Goal: Task Accomplishment & Management: Manage account settings

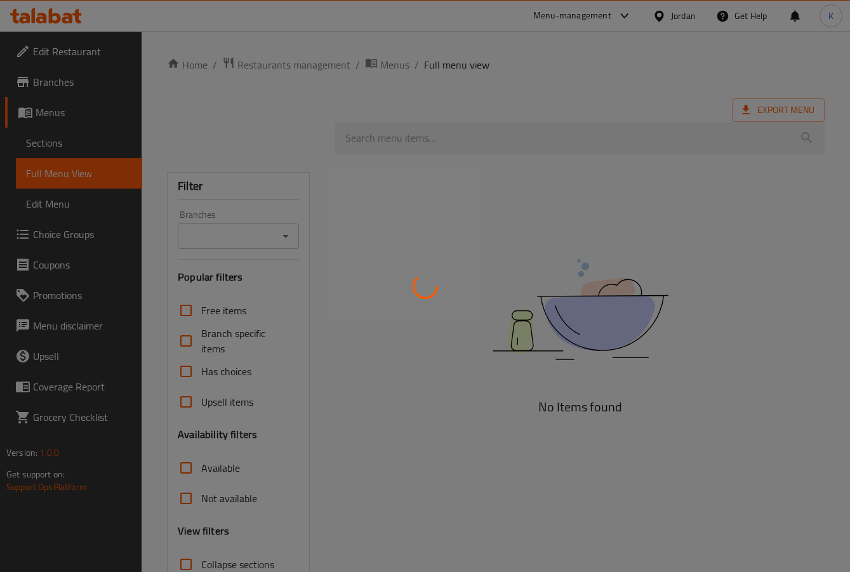
click at [491, 301] on div at bounding box center [425, 286] width 850 height 572
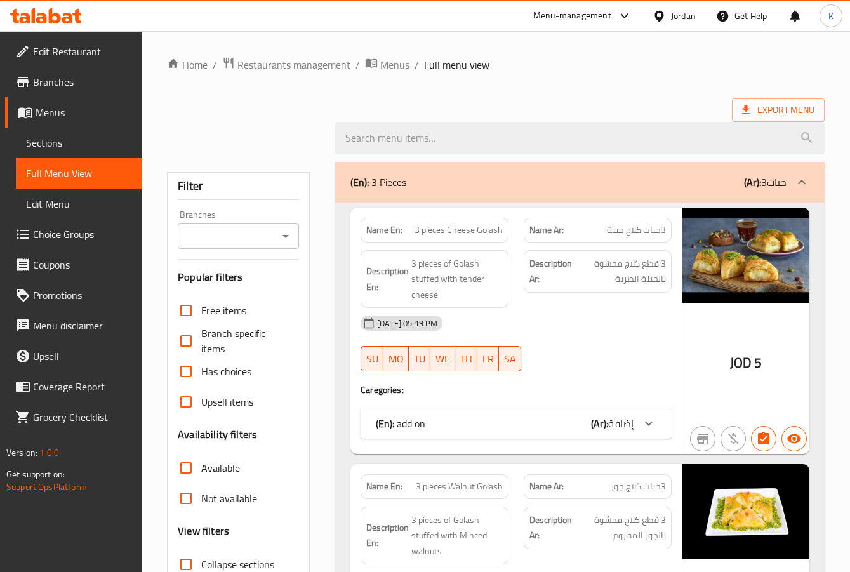
click at [677, 21] on div "Jordan" at bounding box center [683, 16] width 25 height 14
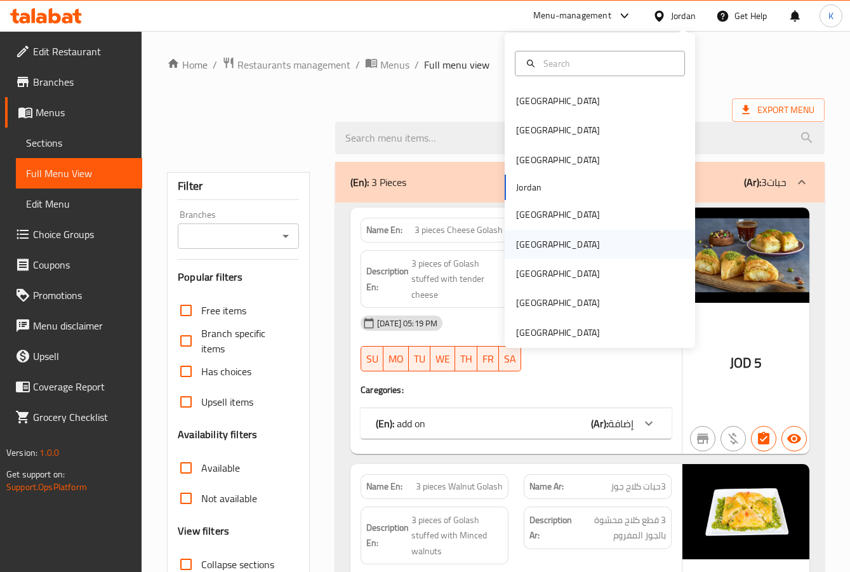
click at [527, 248] on div "[GEOGRAPHIC_DATA]" at bounding box center [558, 244] width 84 height 14
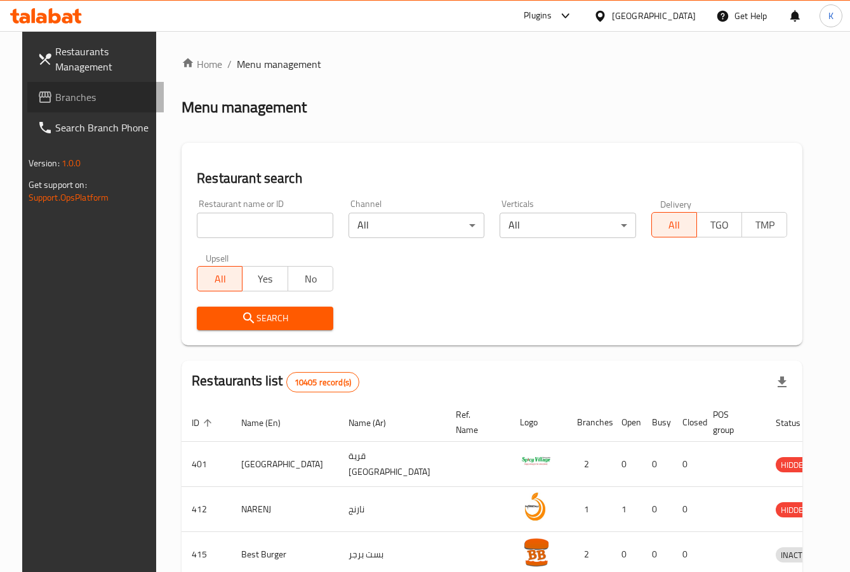
click at [55, 104] on span "Branches" at bounding box center [104, 96] width 99 height 15
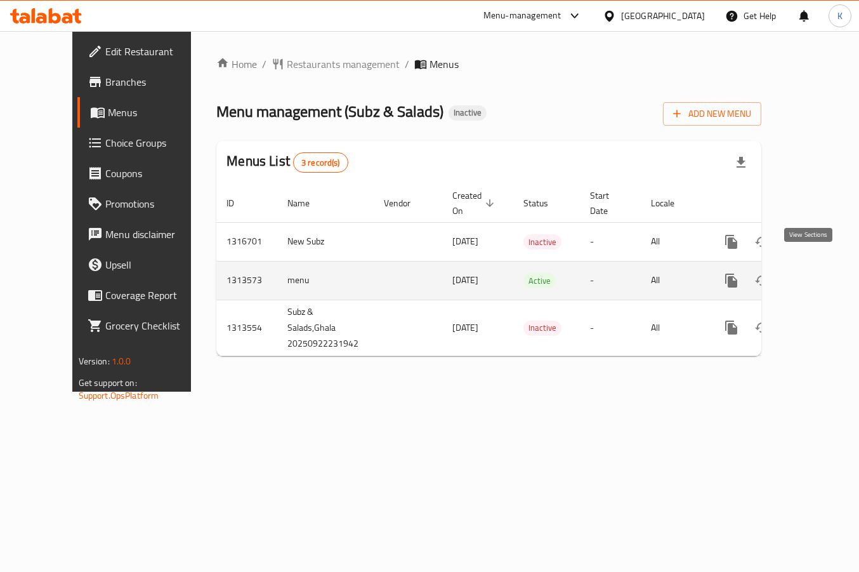
click at [815, 273] on icon "enhanced table" at bounding box center [822, 280] width 15 height 15
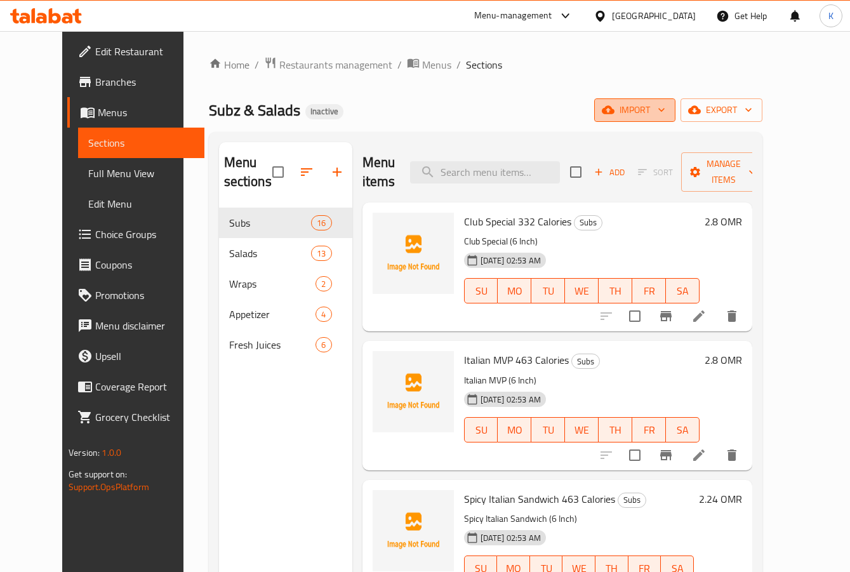
click at [665, 108] on span "import" at bounding box center [634, 110] width 61 height 16
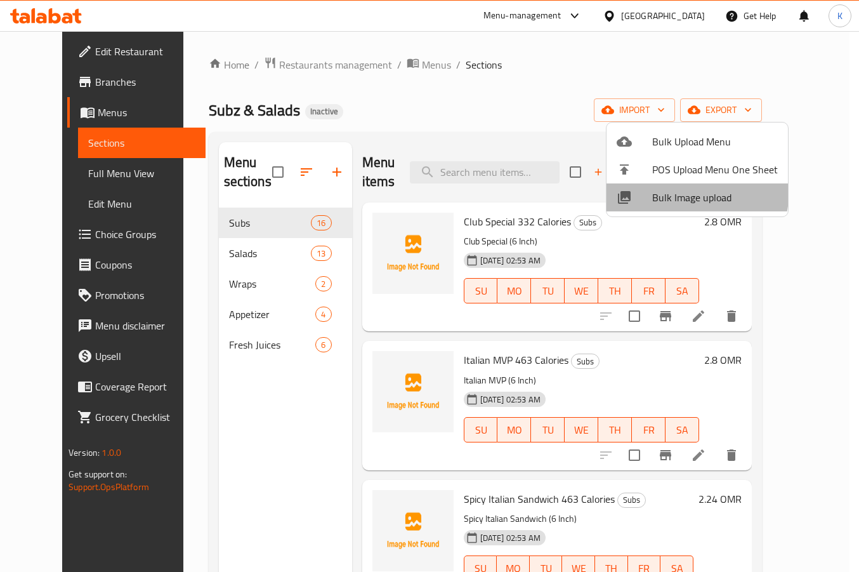
click at [662, 190] on span "Bulk Image upload" at bounding box center [715, 197] width 126 height 15
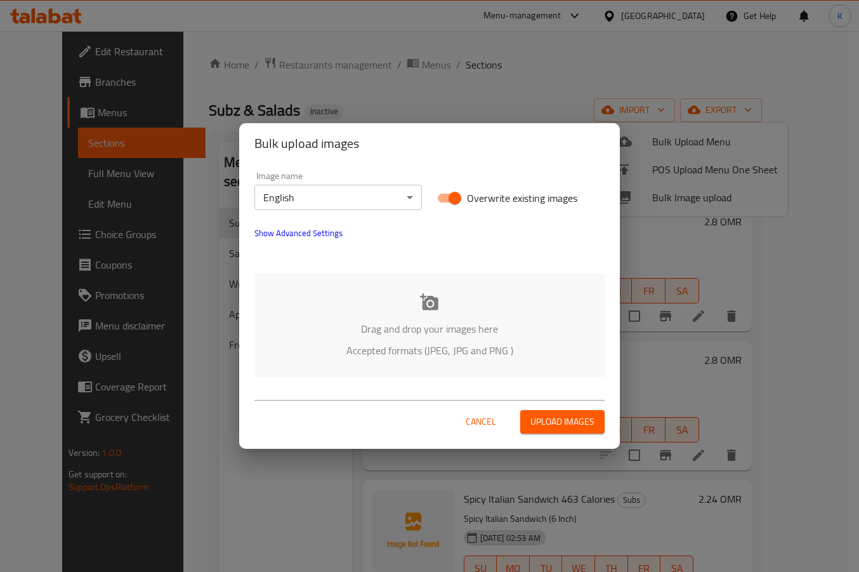
click at [394, 309] on div "Drag and drop your images here Accepted formats (JPEG, JPG and PNG )" at bounding box center [429, 324] width 350 height 103
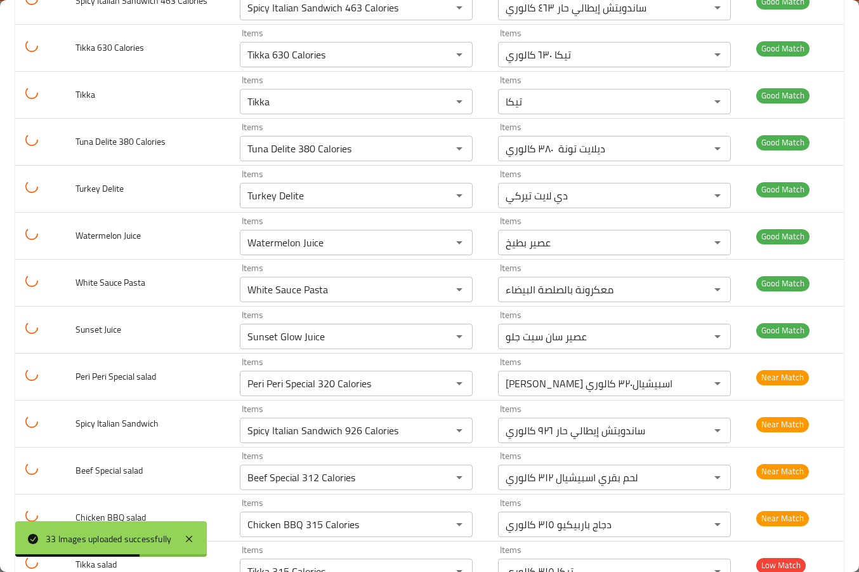
scroll to position [1197, 0]
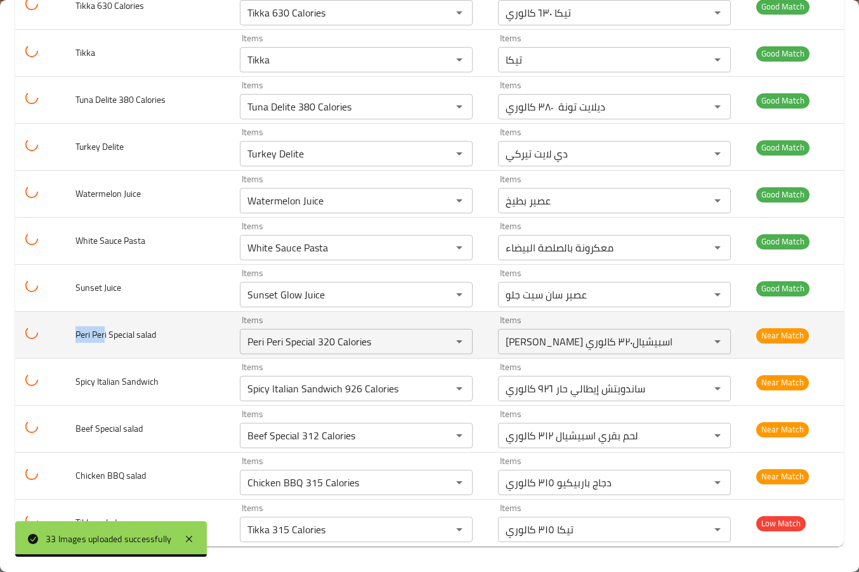
drag, startPoint x: 72, startPoint y: 341, endPoint x: 105, endPoint y: 339, distance: 33.0
click at [105, 339] on td "Peri Peri Special salad" at bounding box center [147, 335] width 164 height 47
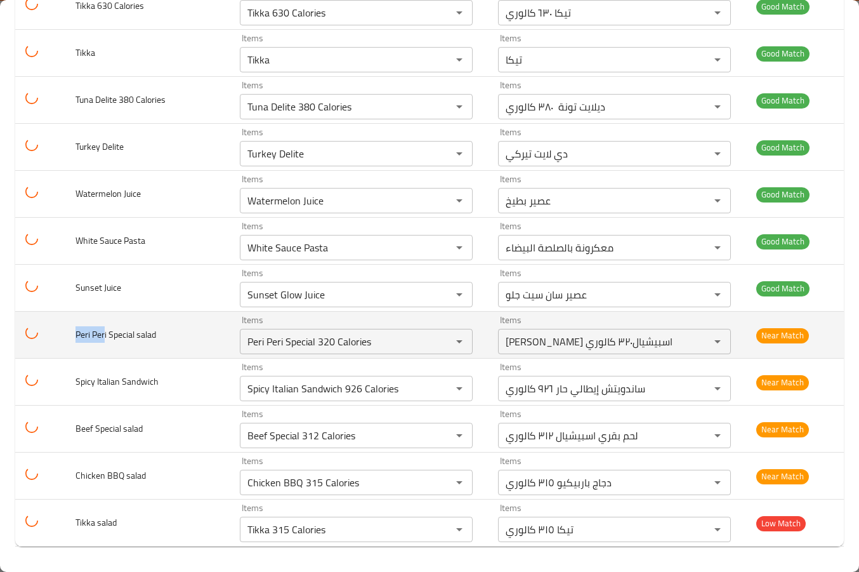
copy span "Peri Per"
click at [278, 349] on salad "Peri Peri Special 320 Calories" at bounding box center [338, 341] width 188 height 18
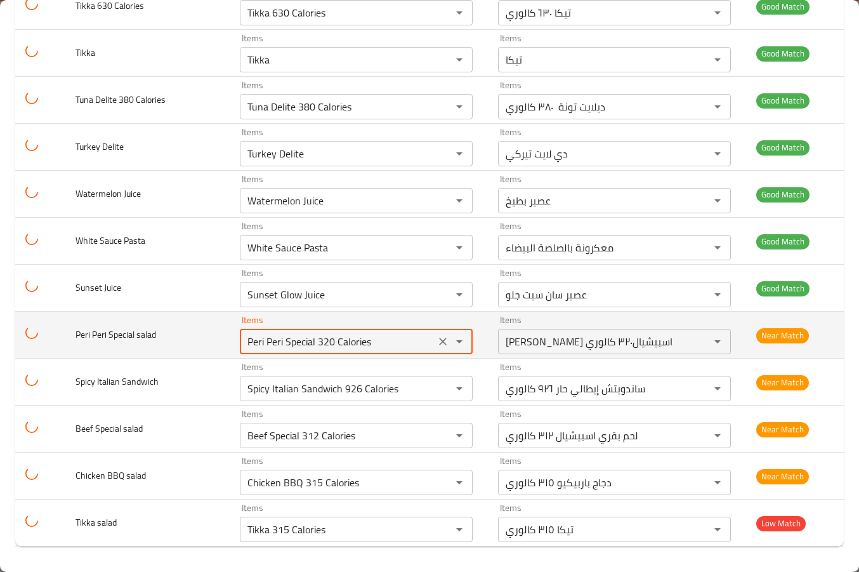
paste salad "enhanced table"
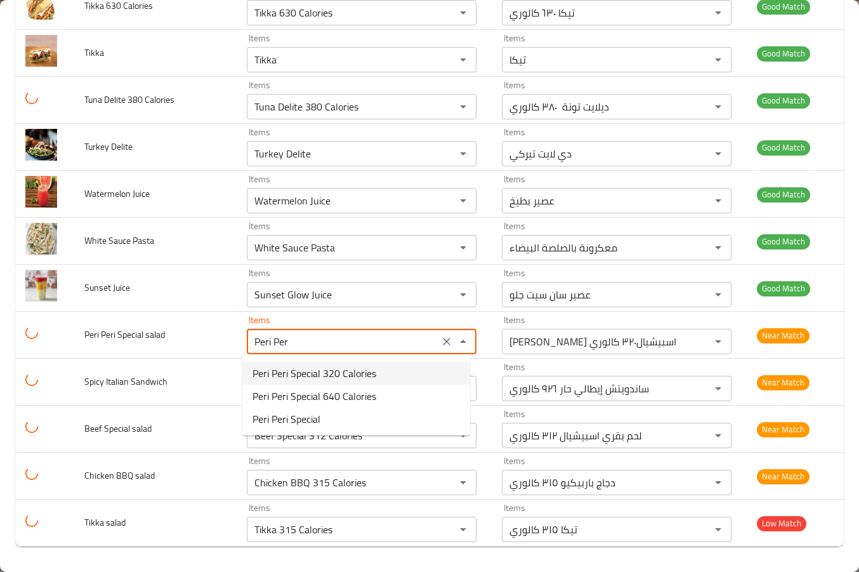
click at [296, 375] on span "Peri Peri Special 320 Calories" at bounding box center [315, 372] width 124 height 15
type salad "Peri Peri Special 320 Calories"
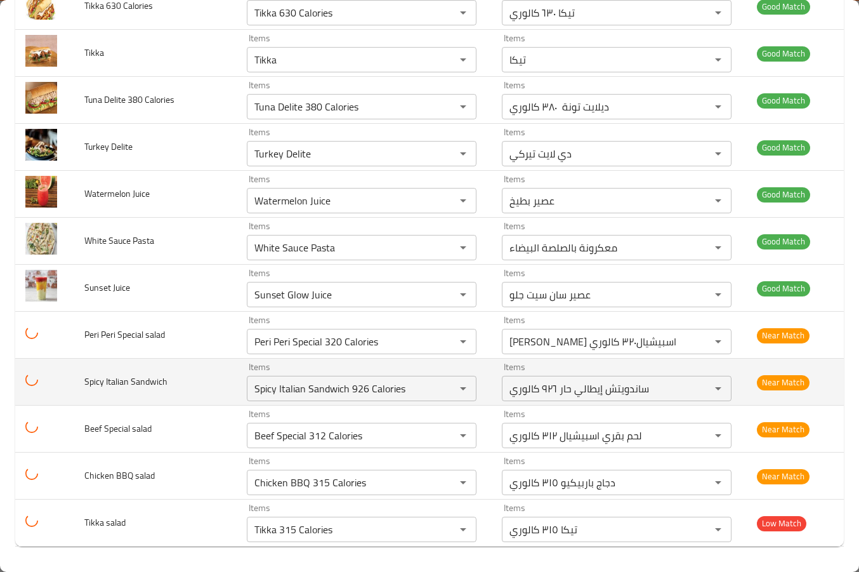
click at [155, 378] on span "Spicy Italian Sandwich" at bounding box center [125, 381] width 83 height 16
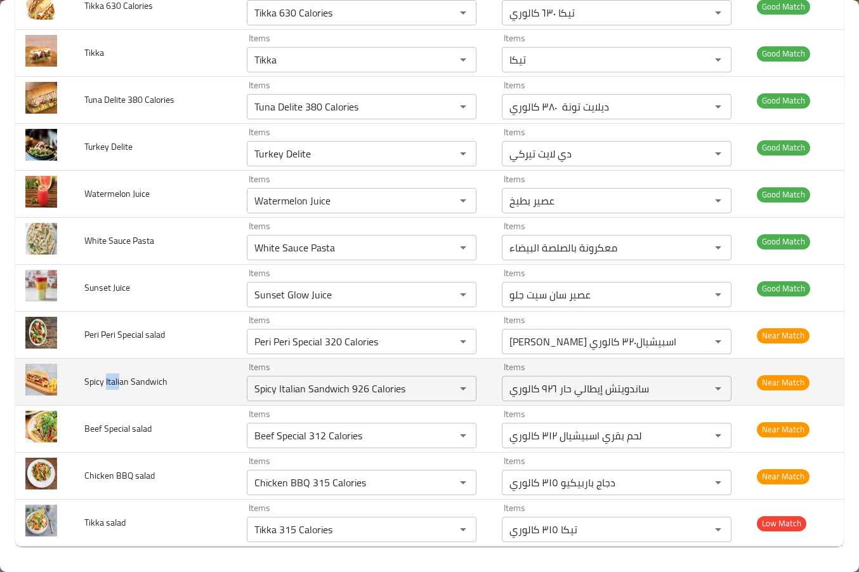
drag, startPoint x: 106, startPoint y: 381, endPoint x: 119, endPoint y: 381, distance: 13.3
click at [119, 381] on span "Spicy Italian Sandwich" at bounding box center [125, 381] width 83 height 16
copy span "Itali"
click at [166, 397] on td "Spicy Italian Sandwich" at bounding box center [155, 381] width 162 height 47
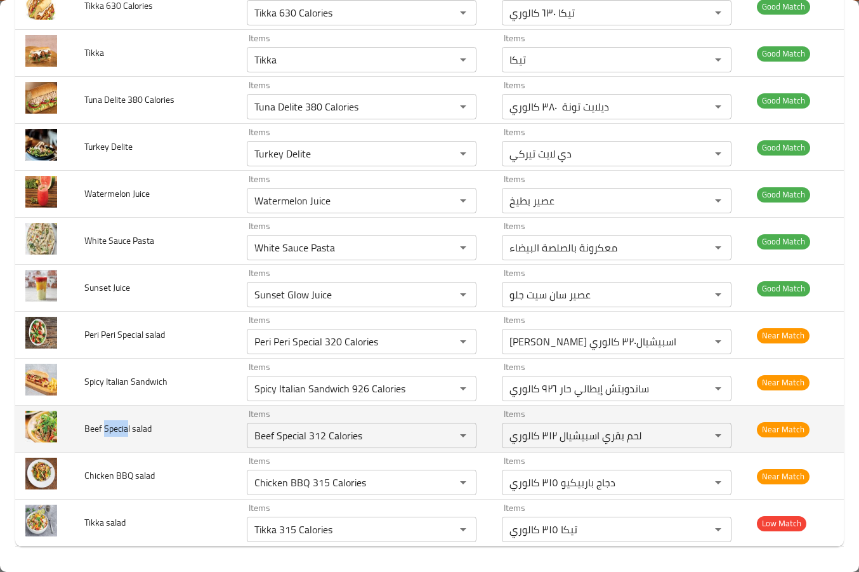
drag, startPoint x: 103, startPoint y: 430, endPoint x: 128, endPoint y: 429, distance: 24.8
click at [128, 429] on span "Beef Special salad" at bounding box center [117, 428] width 67 height 16
copy span "Specia"
drag, startPoint x: 100, startPoint y: 428, endPoint x: 83, endPoint y: 430, distance: 16.7
click at [83, 430] on td "Beef Special salad" at bounding box center [155, 428] width 162 height 47
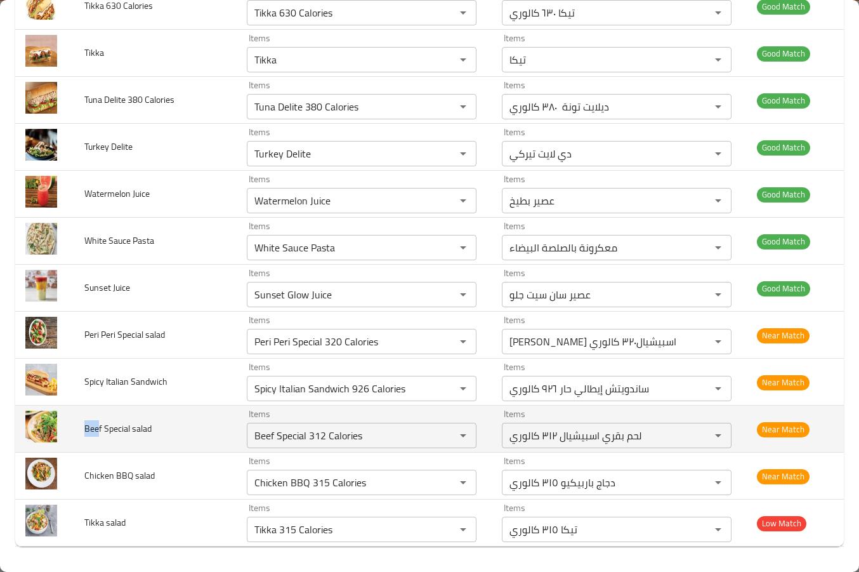
copy span "Bee"
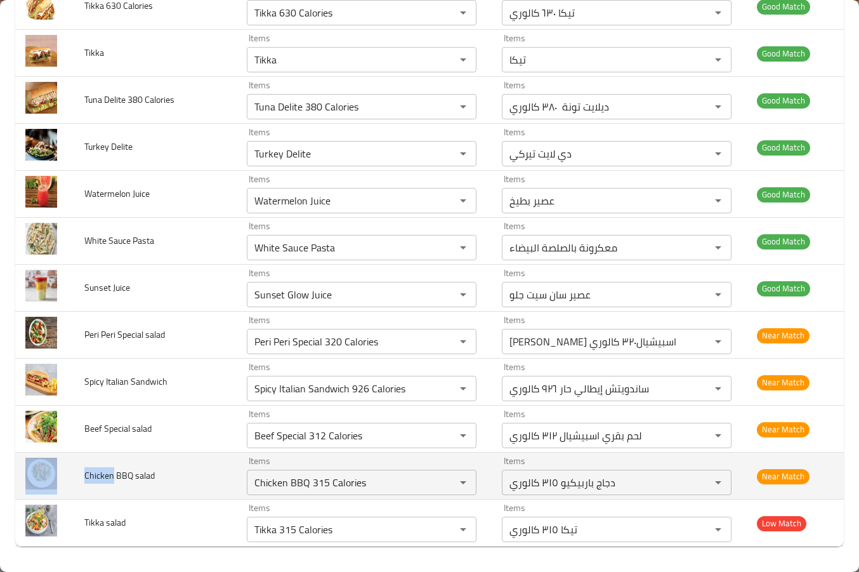
drag, startPoint x: 111, startPoint y: 475, endPoint x: 72, endPoint y: 471, distance: 39.5
click at [72, 471] on tr "Chicken BBQ salad Items Chicken BBQ 315 Calories Items Items دجاج باربيكيو ٣١٥ …" at bounding box center [429, 475] width 829 height 47
copy tr "Chicken"
click at [290, 485] on salad "Chicken BBQ 315 Calories" at bounding box center [343, 482] width 185 height 18
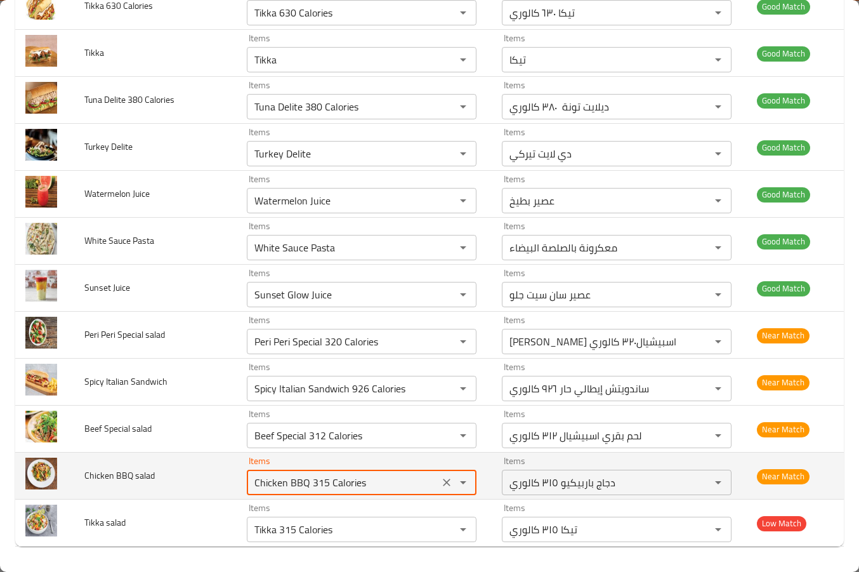
paste salad "Chicken"
drag, startPoint x: 271, startPoint y: 482, endPoint x: 162, endPoint y: 468, distance: 109.3
click at [162, 468] on tr "Chicken BBQ salad Items Chicken Items Items دجاج باربيكيو ٣١٥ كالوري Items Near…" at bounding box center [429, 475] width 829 height 47
click at [120, 478] on span "Chicken BBQ salad" at bounding box center [119, 475] width 70 height 16
type salad "Chicken BBQ 315 Calories"
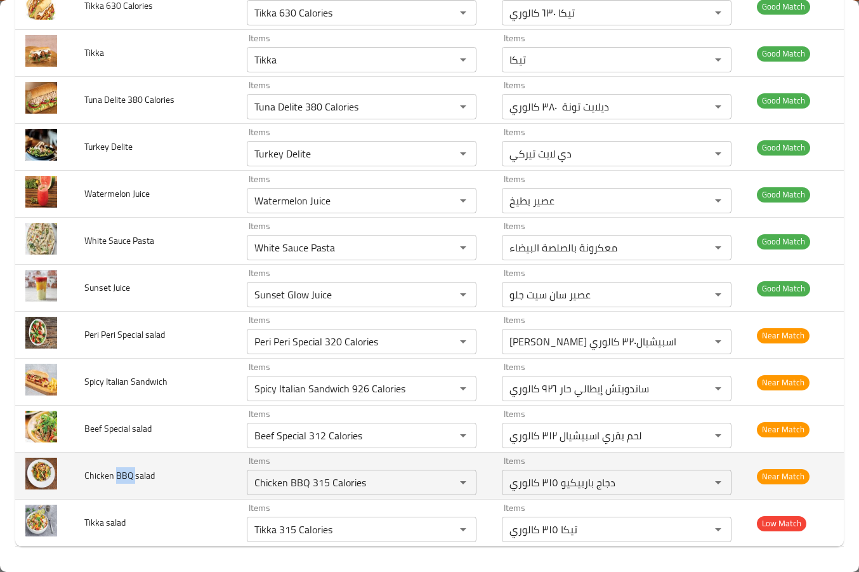
click at [120, 478] on span "Chicken BBQ salad" at bounding box center [119, 475] width 70 height 16
copy span "BBQ"
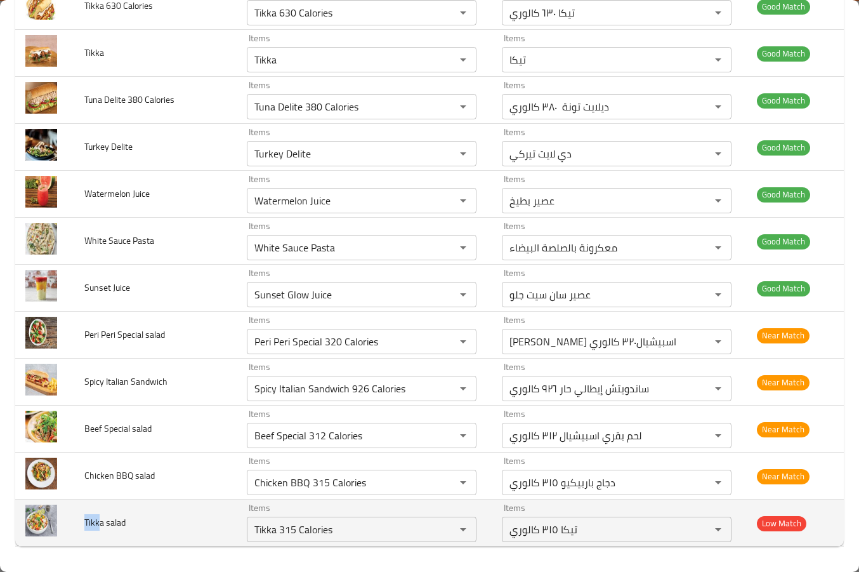
drag, startPoint x: 100, startPoint y: 520, endPoint x: 84, endPoint y: 522, distance: 16.0
click at [84, 522] on span "Tikka salad" at bounding box center [104, 522] width 41 height 16
copy span "Tikk"
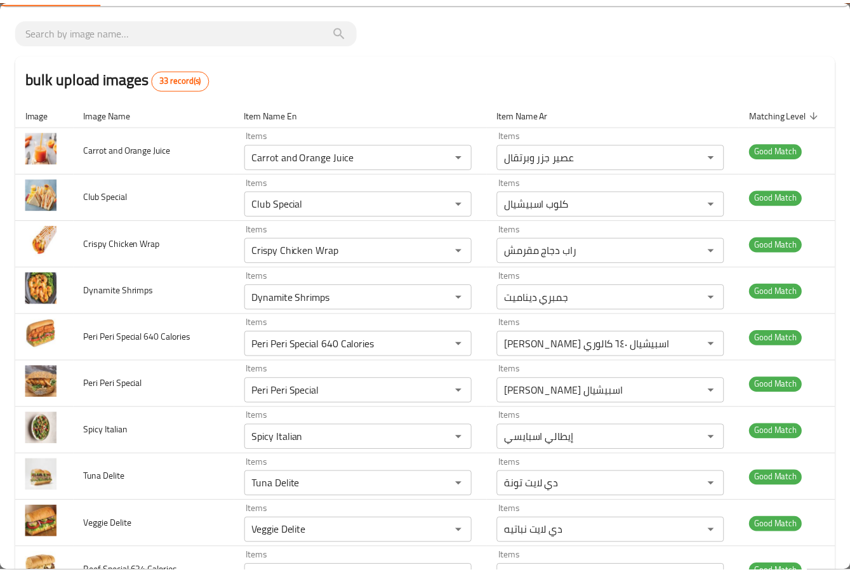
scroll to position [0, 0]
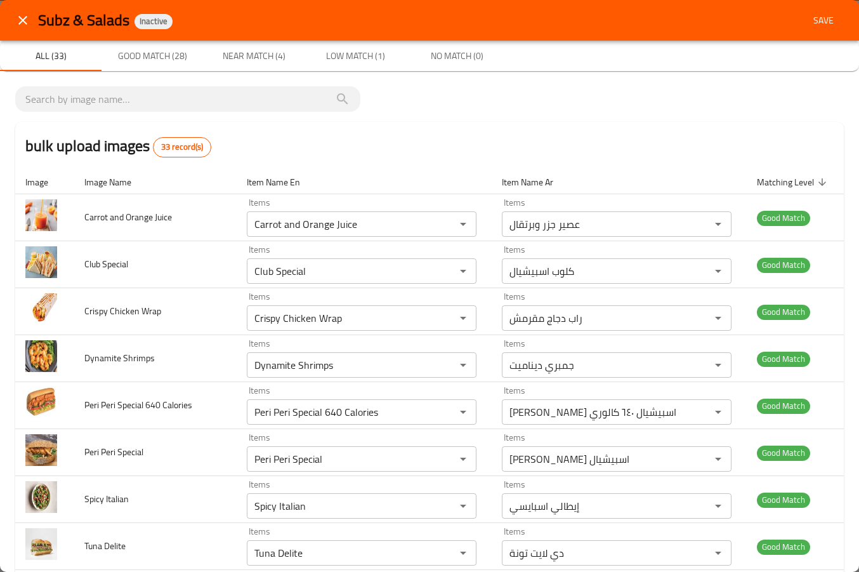
click at [815, 29] on button "Save" at bounding box center [823, 20] width 41 height 23
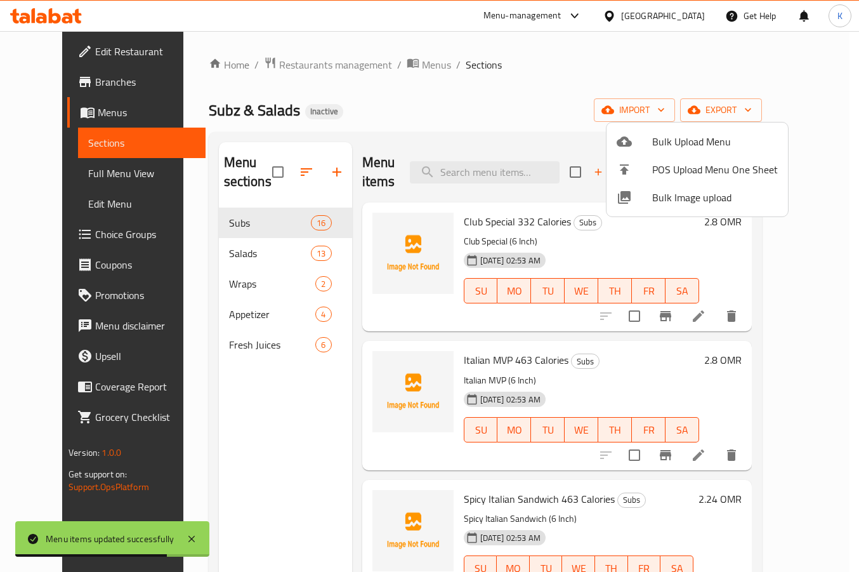
click at [477, 119] on div at bounding box center [429, 286] width 859 height 572
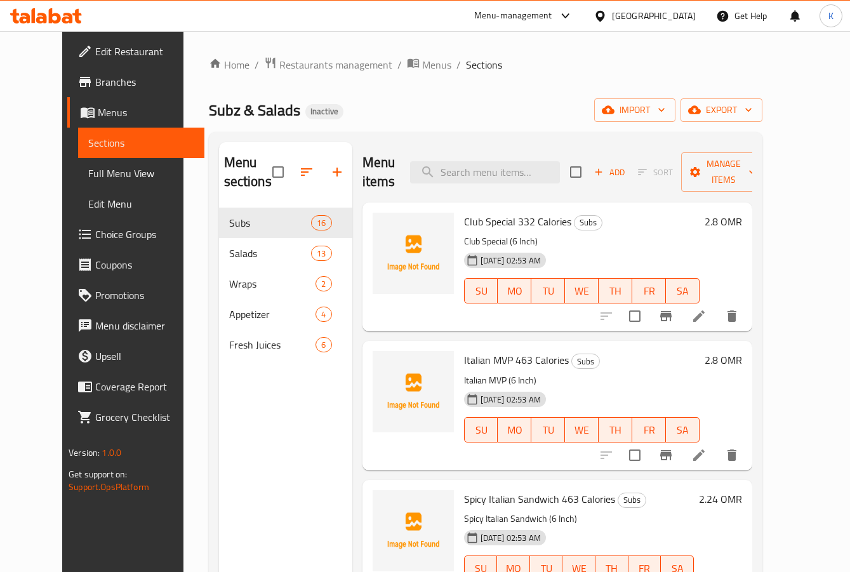
drag, startPoint x: 422, startPoint y: 72, endPoint x: 405, endPoint y: 74, distance: 16.7
click at [466, 72] on span "Sections" at bounding box center [484, 64] width 36 height 15
click at [88, 173] on span "Full Menu View" at bounding box center [141, 173] width 106 height 15
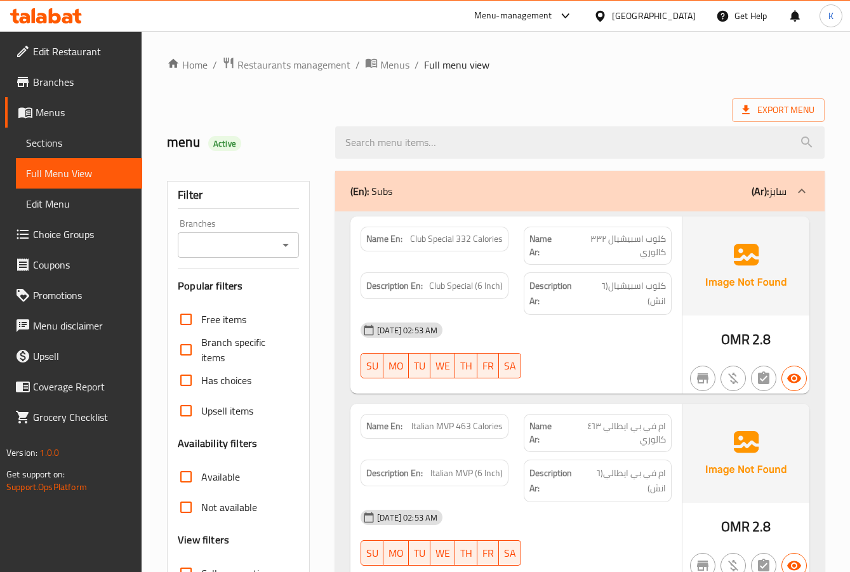
click at [383, 115] on div "menu Active" at bounding box center [495, 142] width 673 height 56
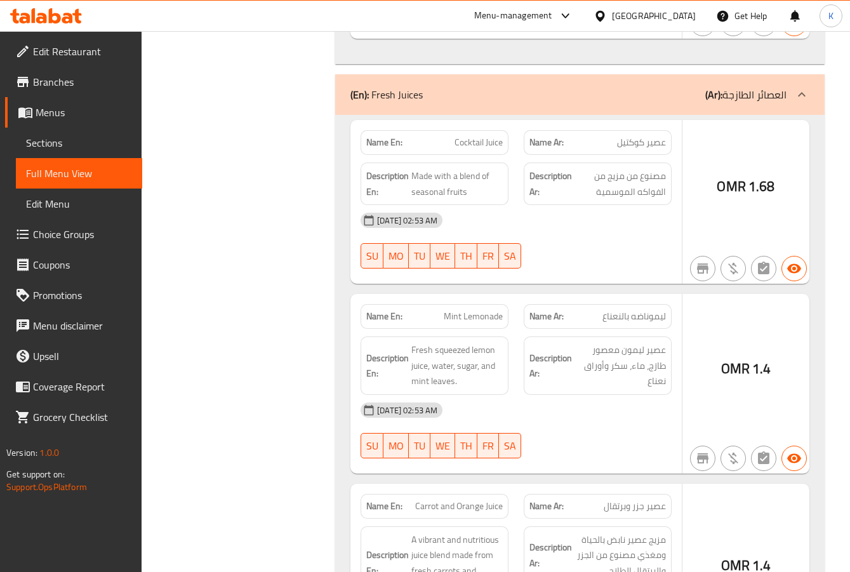
scroll to position [6562, 0]
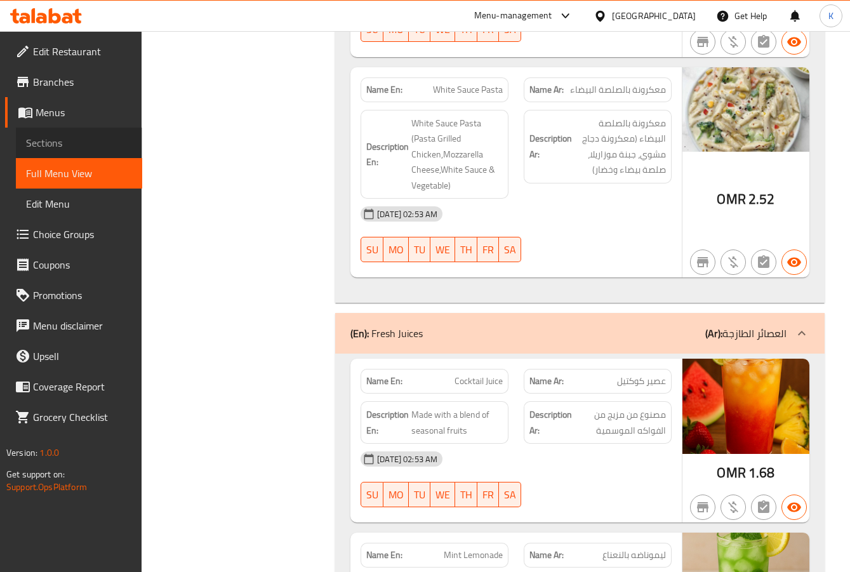
click at [34, 147] on span "Sections" at bounding box center [79, 142] width 106 height 15
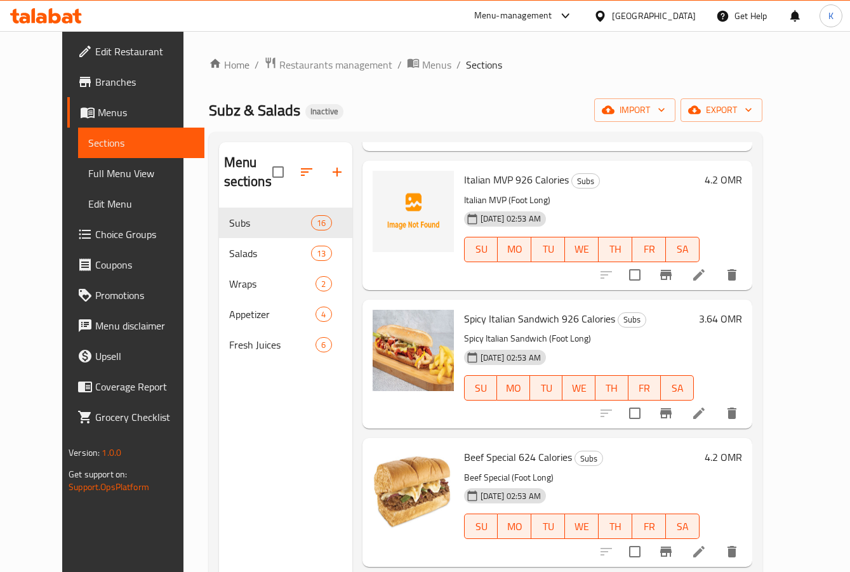
scroll to position [1332, 0]
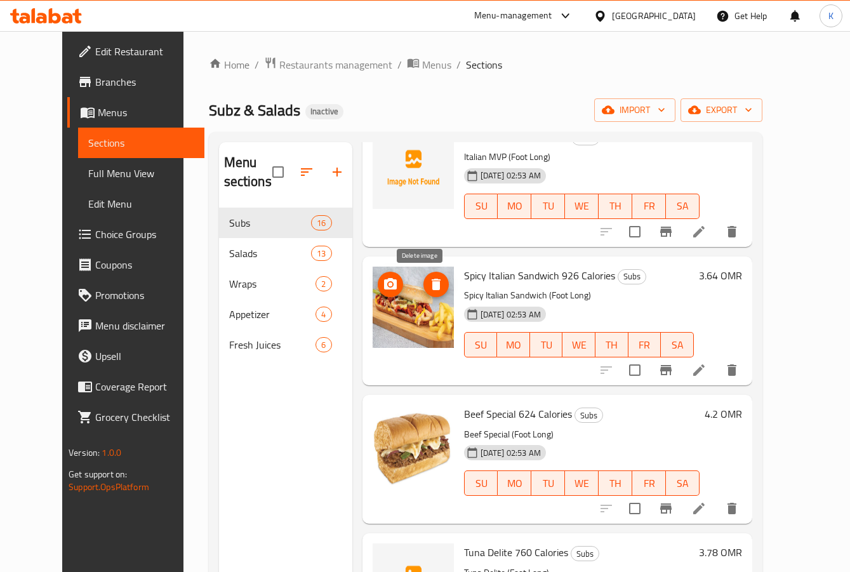
click at [428, 291] on icon "delete image" at bounding box center [435, 284] width 15 height 15
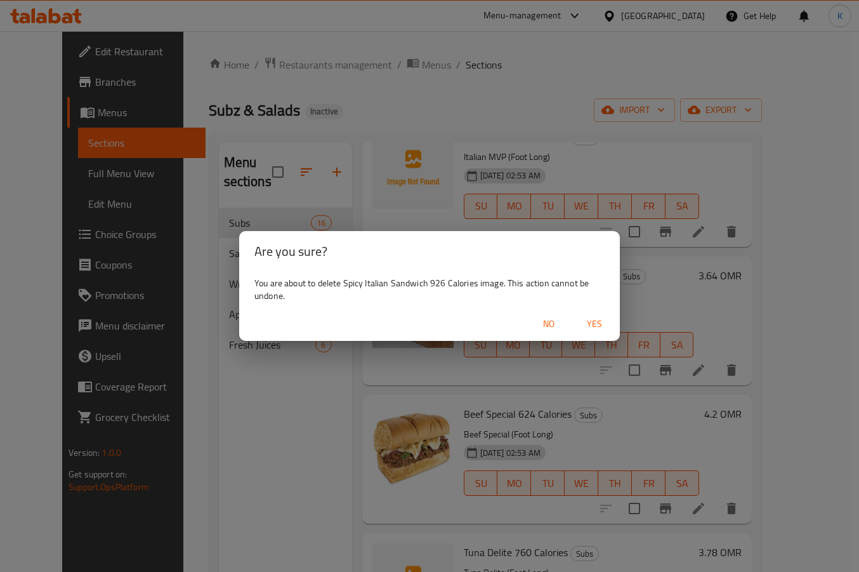
click at [589, 331] on span "Yes" at bounding box center [594, 324] width 30 height 16
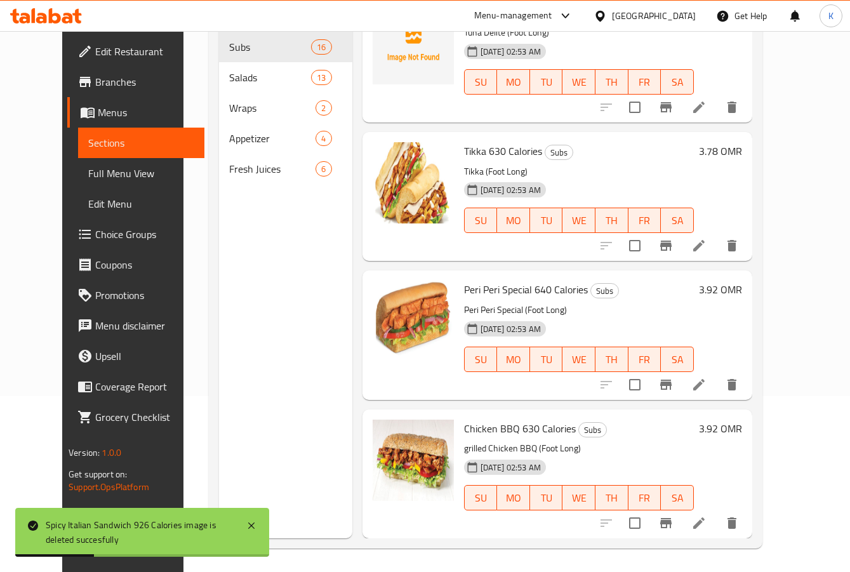
scroll to position [178, 0]
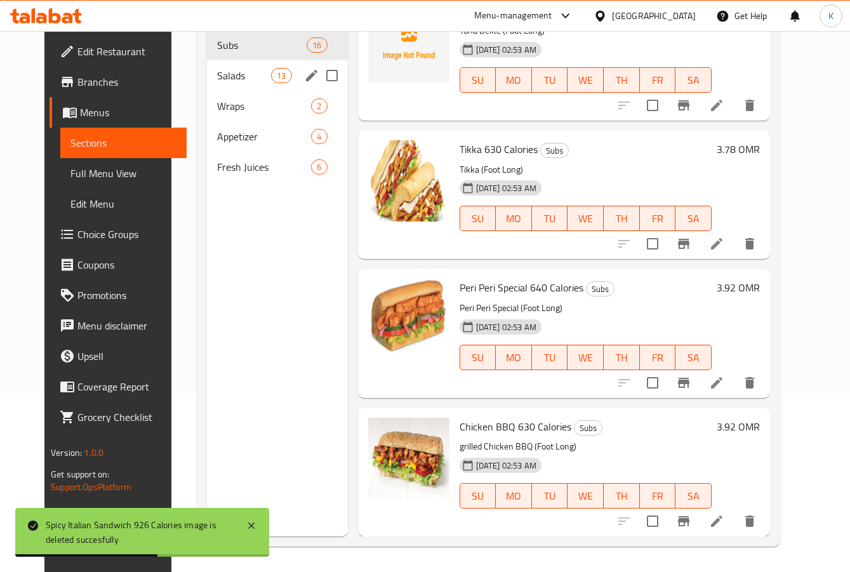
click at [223, 81] on span "Salads" at bounding box center [244, 75] width 54 height 15
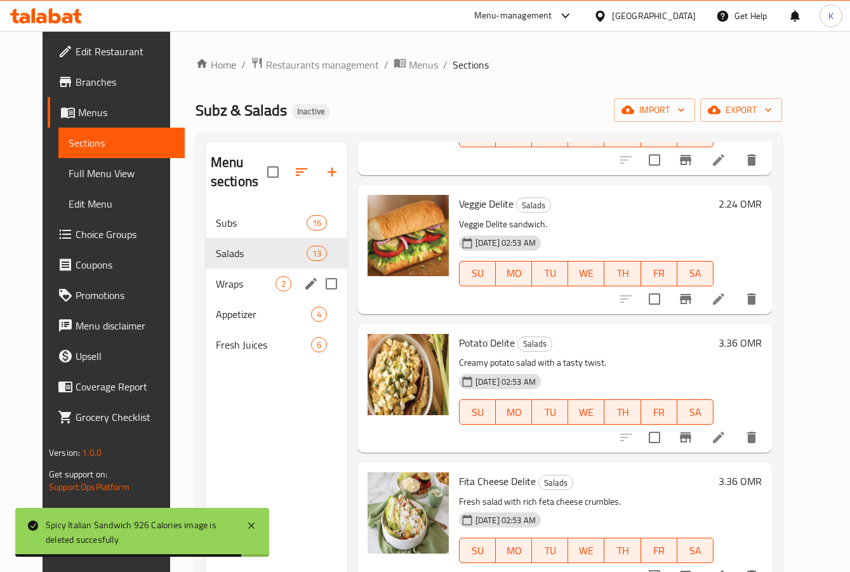
click at [244, 281] on span "Wraps" at bounding box center [246, 283] width 60 height 15
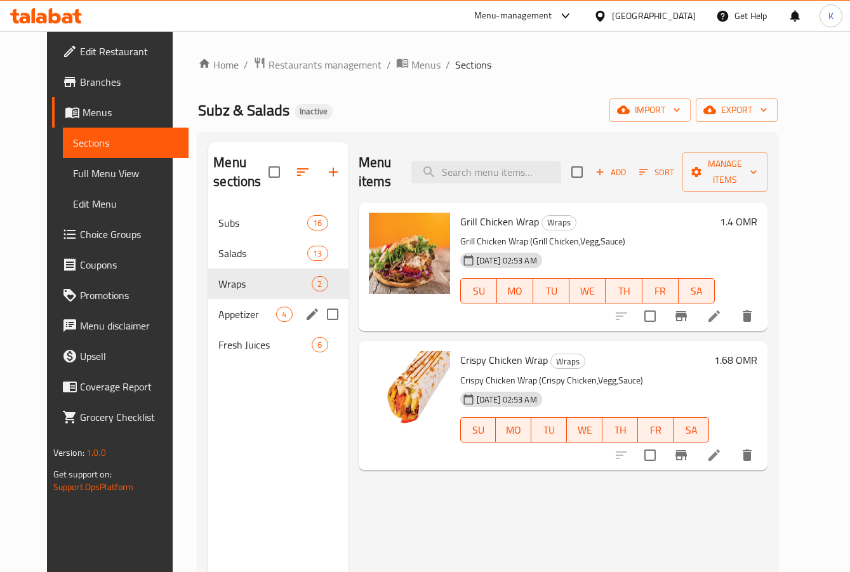
click at [240, 326] on div "Appetizer 4" at bounding box center [278, 314] width 140 height 30
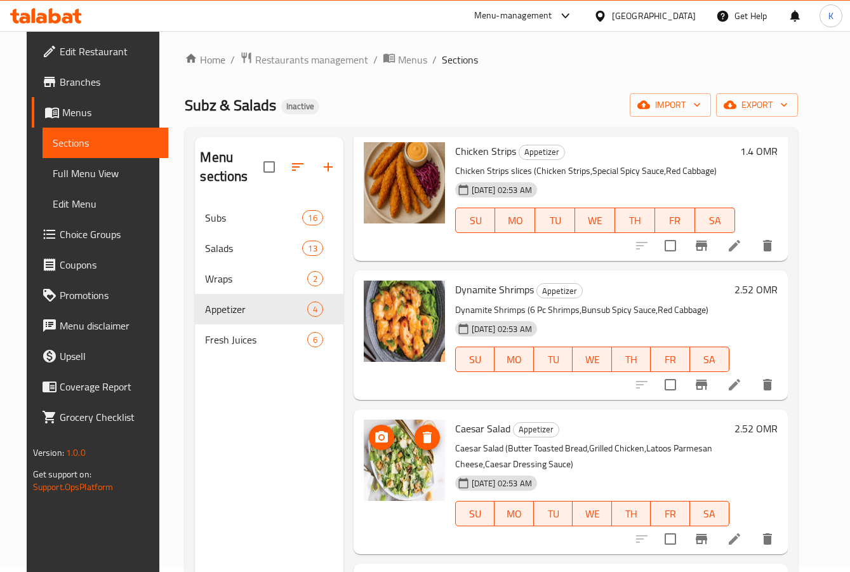
scroll to position [178, 0]
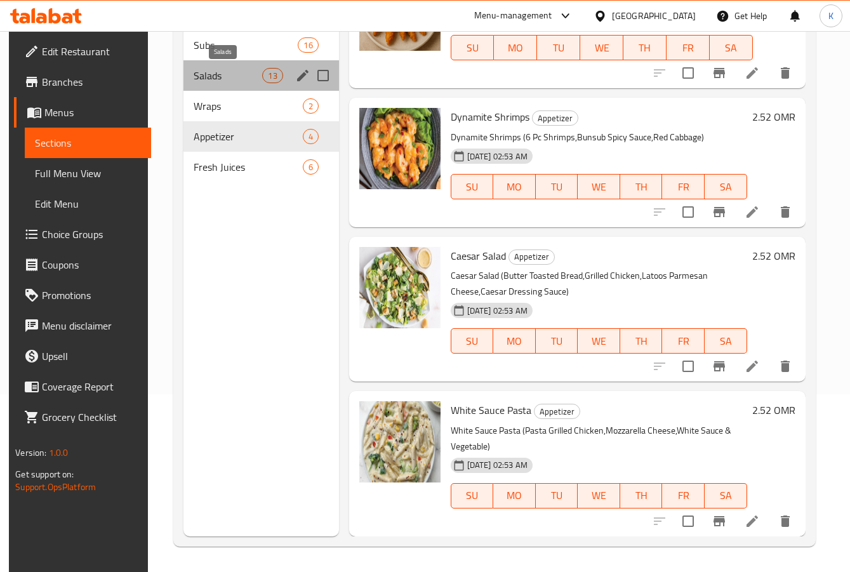
click at [240, 79] on span "Salads" at bounding box center [228, 75] width 69 height 15
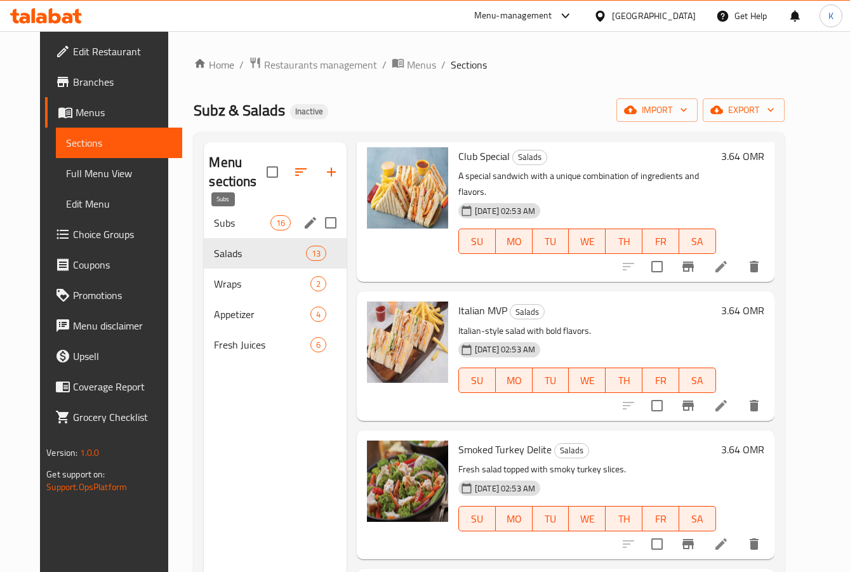
click at [214, 225] on span "Subs" at bounding box center [242, 222] width 56 height 15
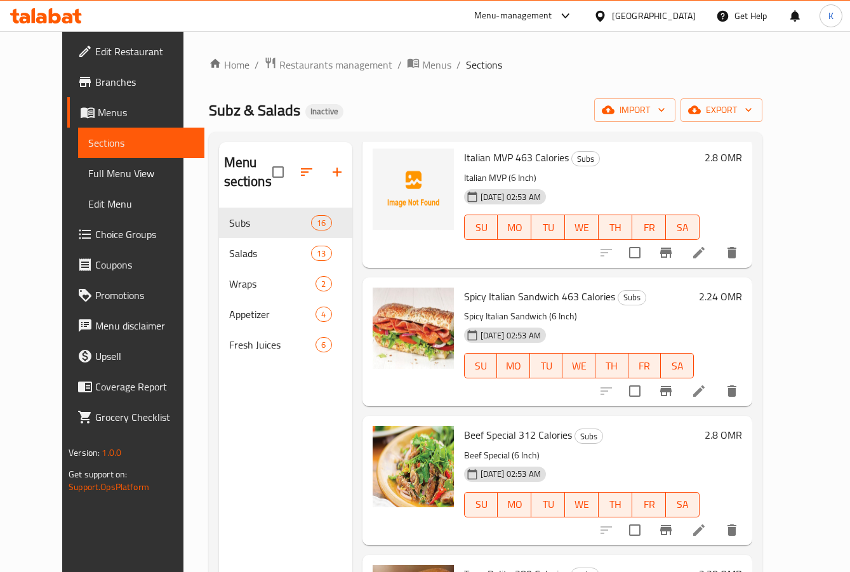
scroll to position [65, 0]
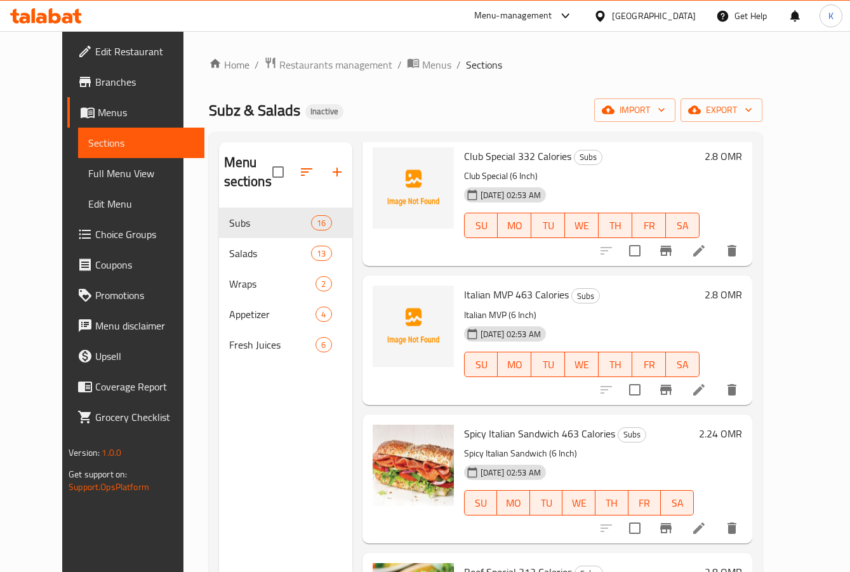
click at [227, 358] on div "Fresh Juices 6" at bounding box center [285, 344] width 133 height 30
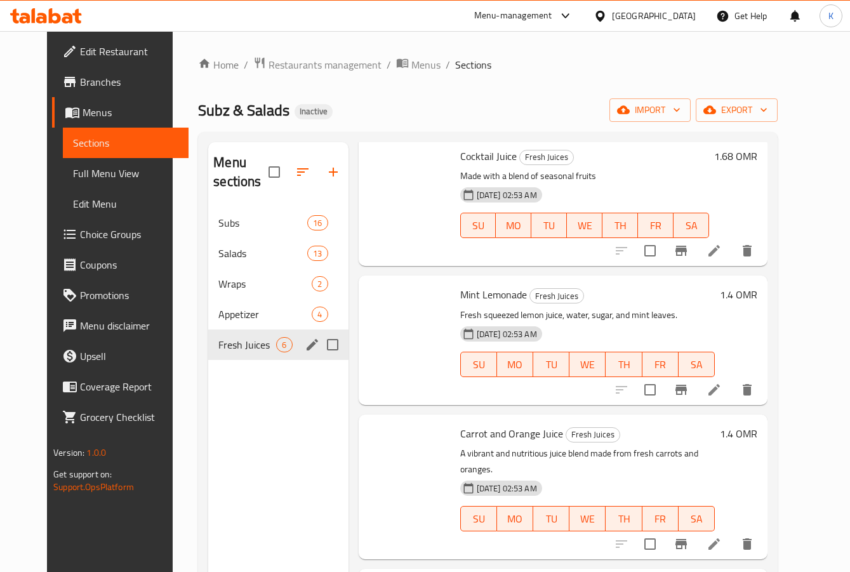
click at [228, 350] on span "Fresh Juices" at bounding box center [247, 344] width 58 height 15
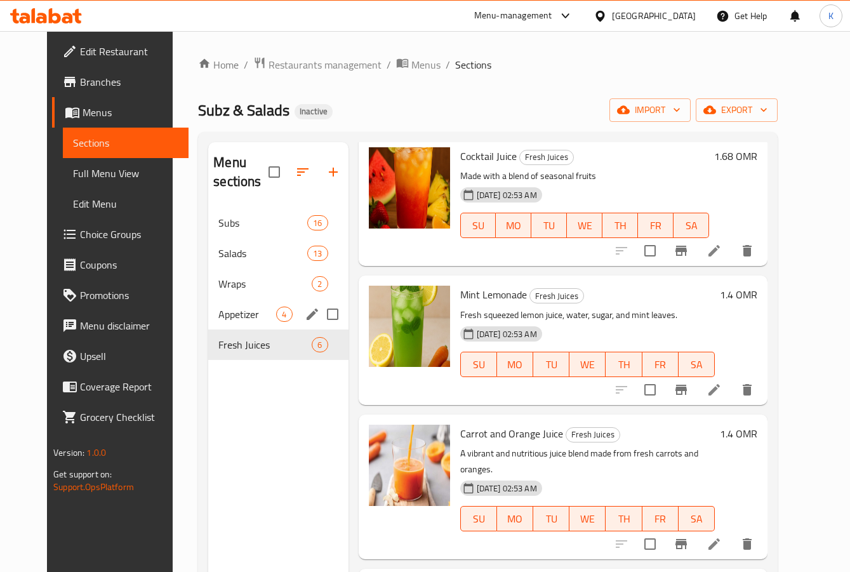
click at [233, 301] on div "Appetizer 4" at bounding box center [278, 314] width 140 height 30
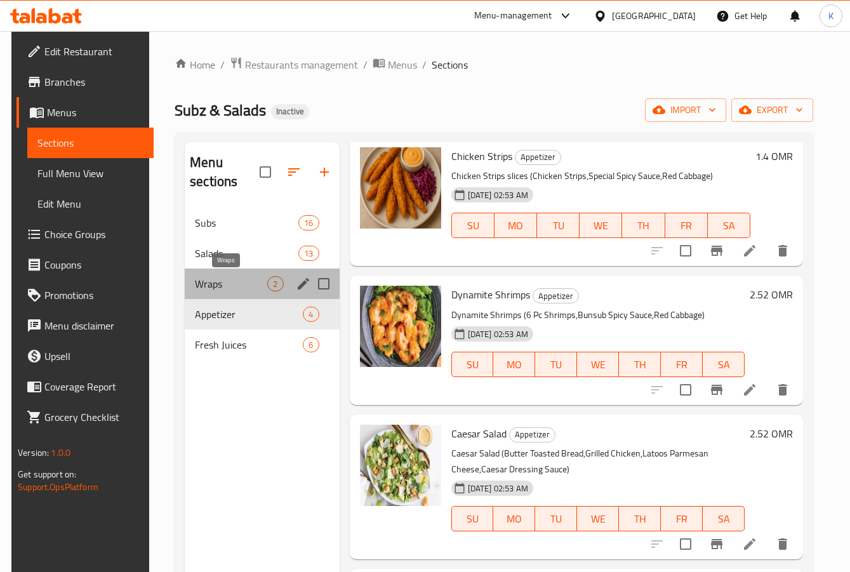
drag, startPoint x: 235, startPoint y: 281, endPoint x: 240, endPoint y: 270, distance: 12.3
click at [235, 282] on span "Wraps" at bounding box center [231, 283] width 72 height 15
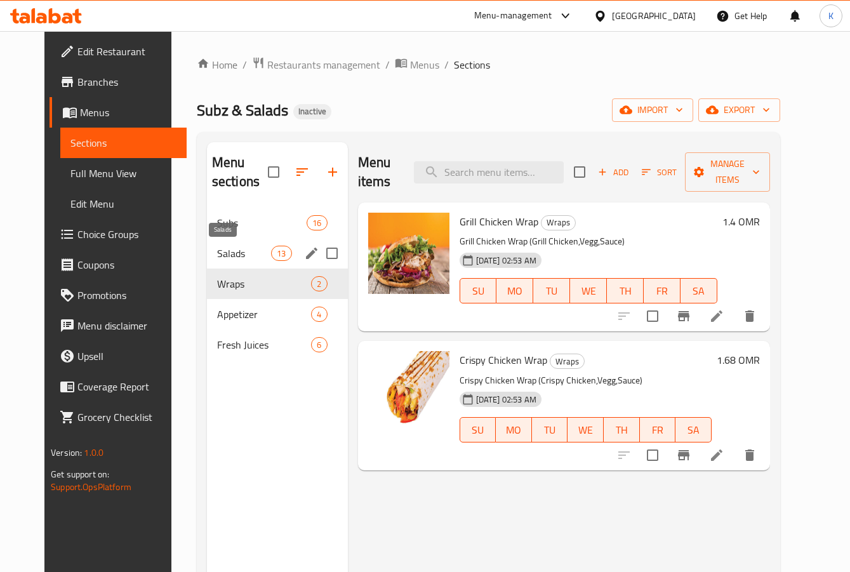
click at [238, 249] on span "Salads" at bounding box center [244, 253] width 54 height 15
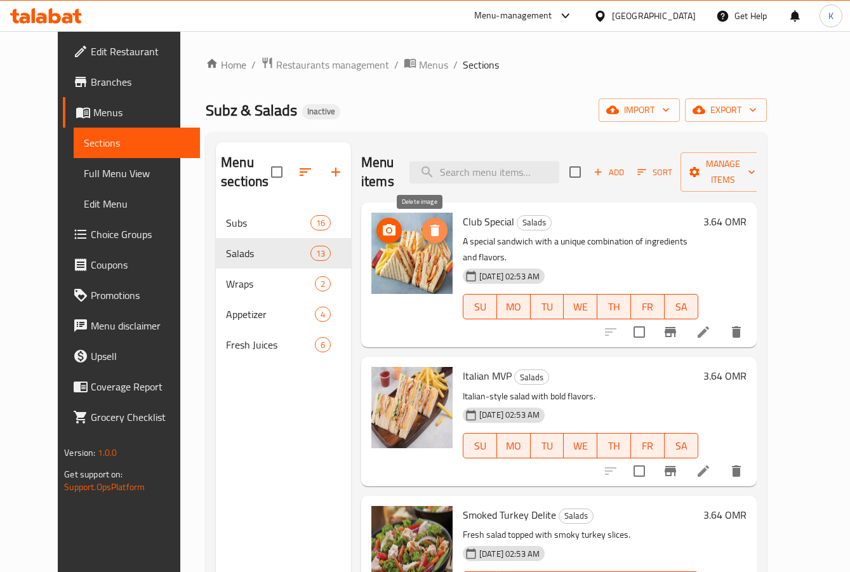
click at [422, 226] on span "delete image" at bounding box center [434, 230] width 25 height 15
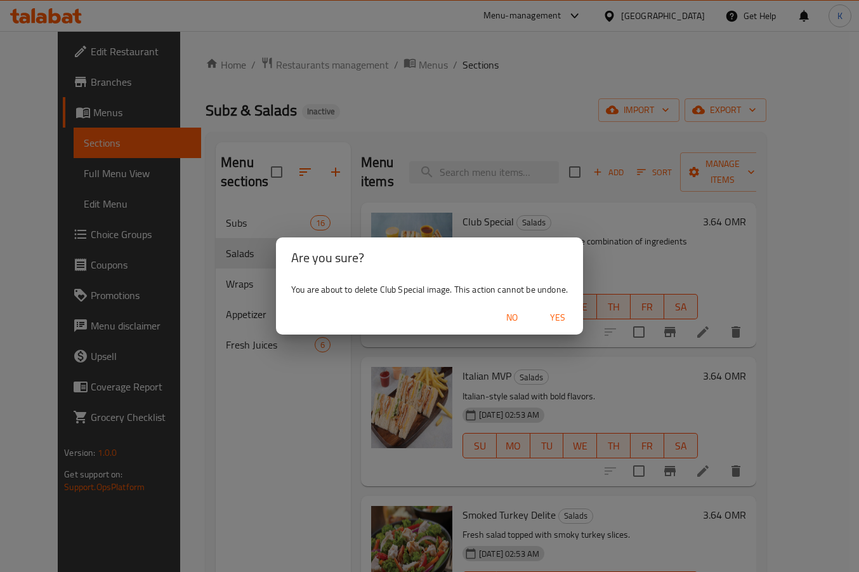
click at [558, 327] on button "Yes" at bounding box center [557, 317] width 41 height 23
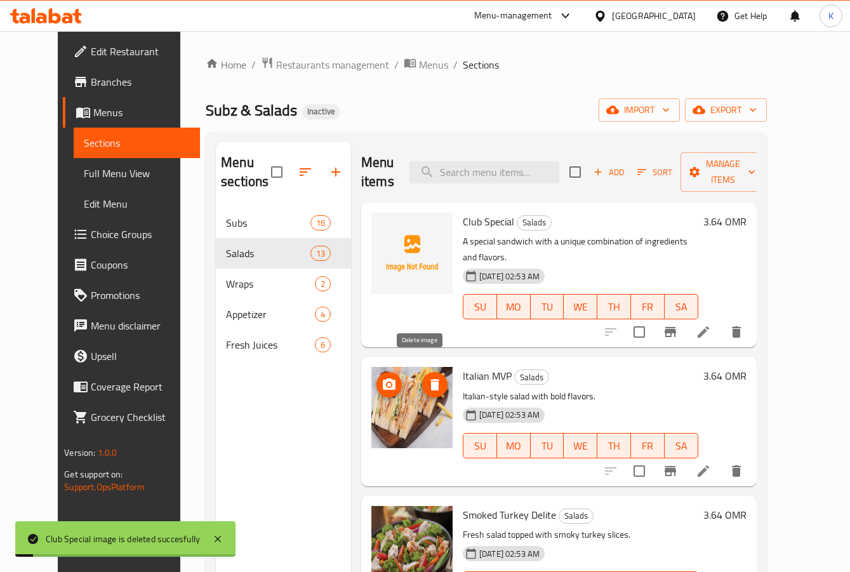
click at [430, 379] on icon "delete image" at bounding box center [434, 384] width 9 height 11
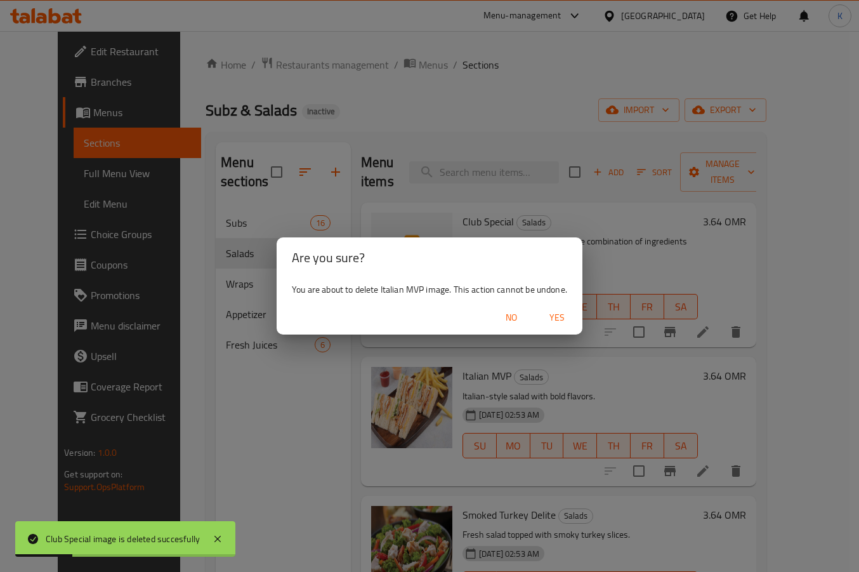
click at [555, 320] on span "Yes" at bounding box center [557, 318] width 30 height 16
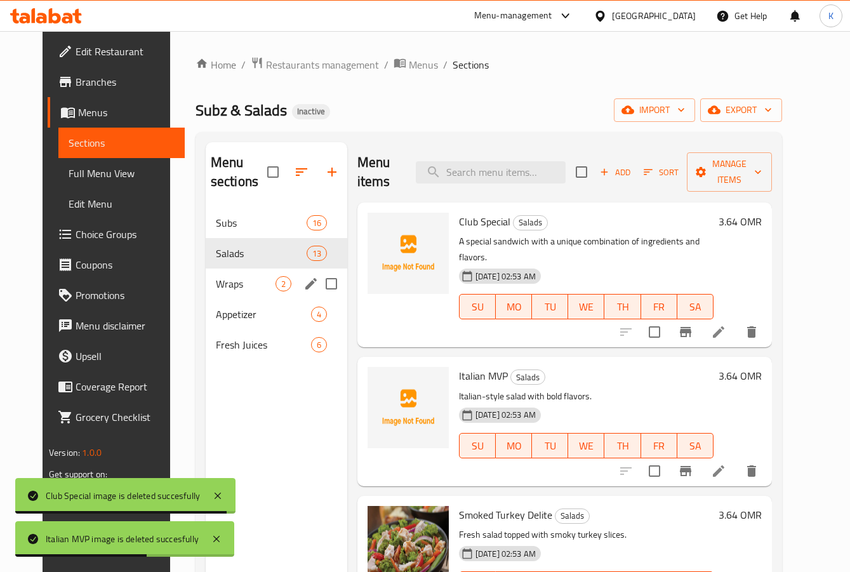
click at [253, 297] on div "Wraps 2" at bounding box center [276, 283] width 141 height 30
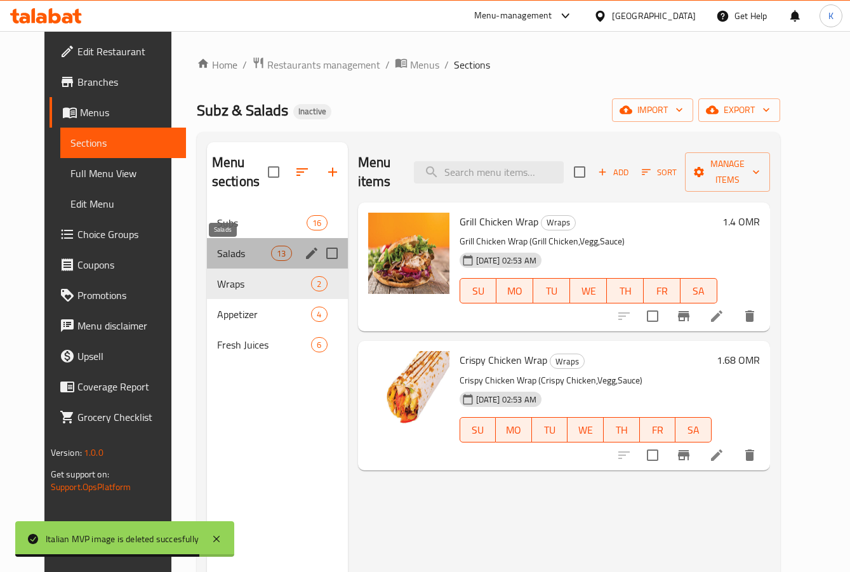
click at [247, 256] on span "Salads" at bounding box center [244, 253] width 54 height 15
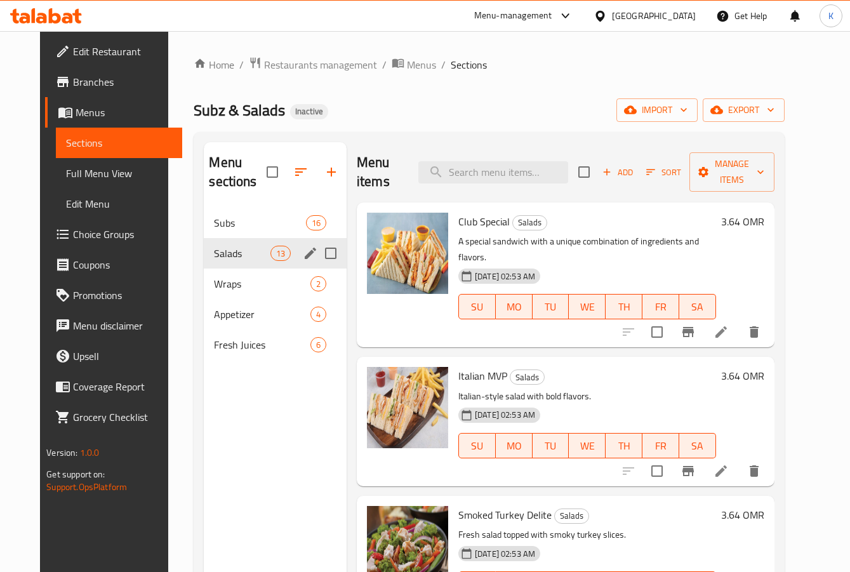
click at [218, 261] on div "Salads 13" at bounding box center [275, 253] width 143 height 30
click at [229, 223] on span "Subs" at bounding box center [242, 222] width 56 height 15
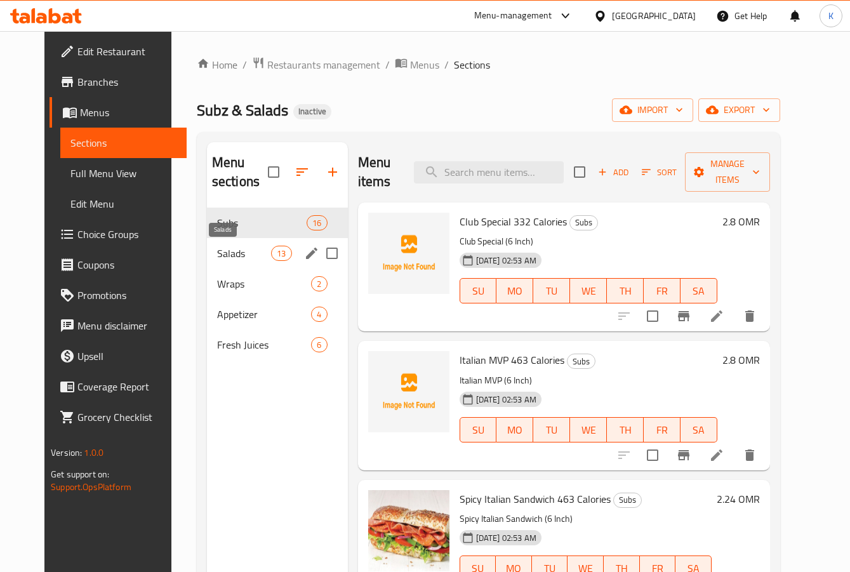
click at [244, 257] on span "Salads" at bounding box center [244, 253] width 54 height 15
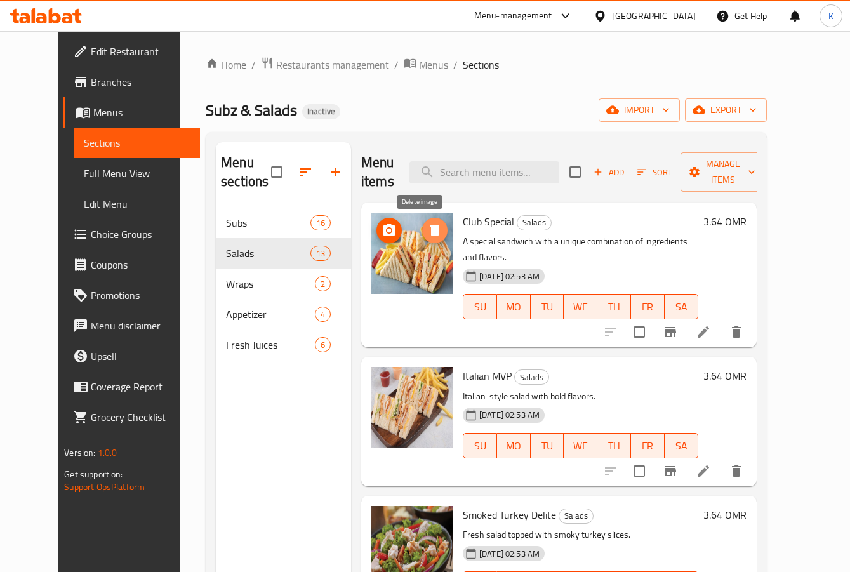
click at [430, 233] on icon "delete image" at bounding box center [434, 230] width 9 height 11
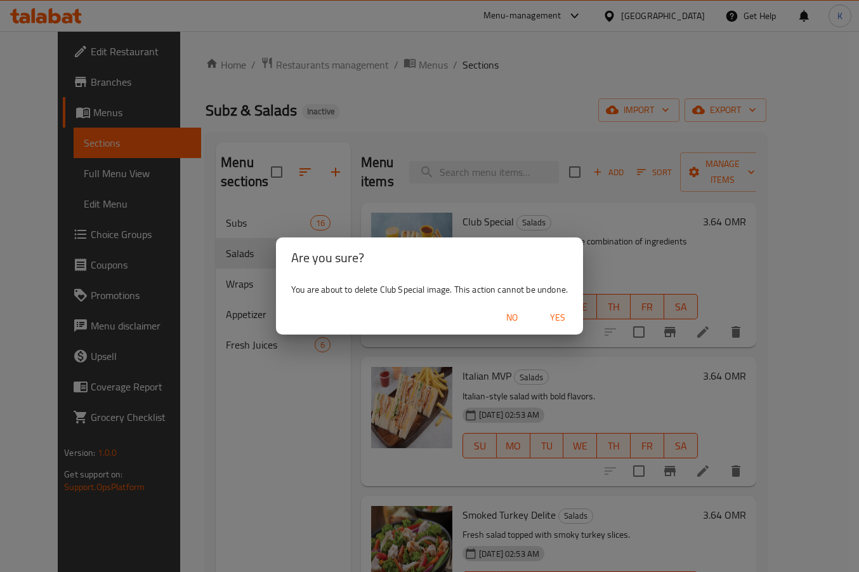
click at [565, 324] on span "Yes" at bounding box center [557, 318] width 30 height 16
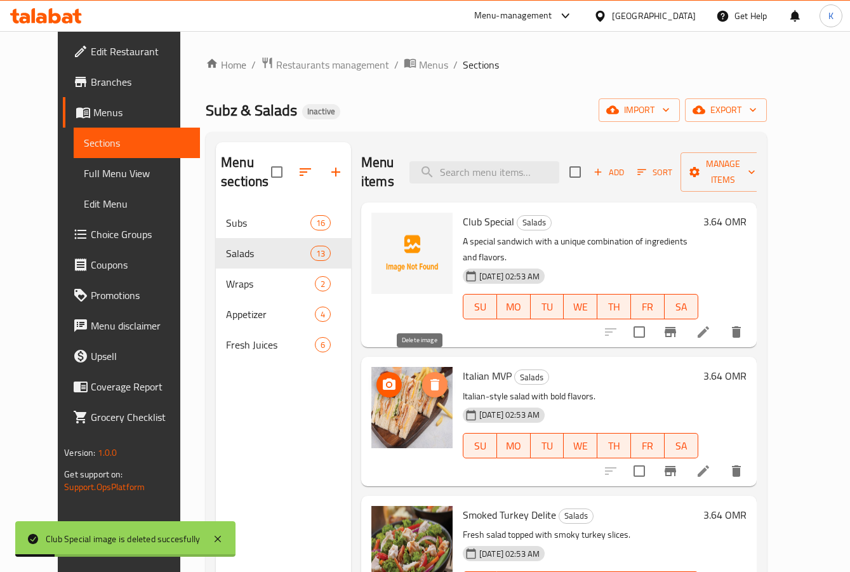
click at [430, 379] on icon "delete image" at bounding box center [434, 384] width 9 height 11
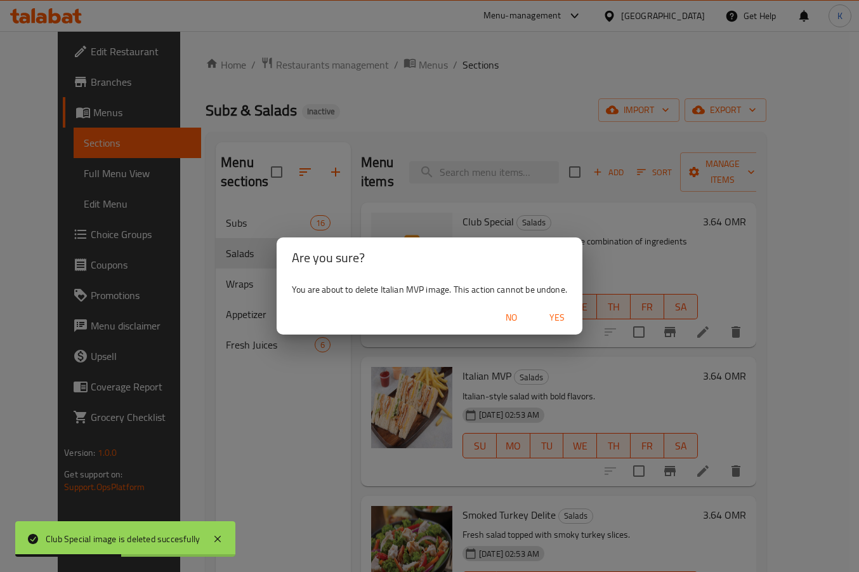
click at [555, 317] on span "Yes" at bounding box center [557, 318] width 30 height 16
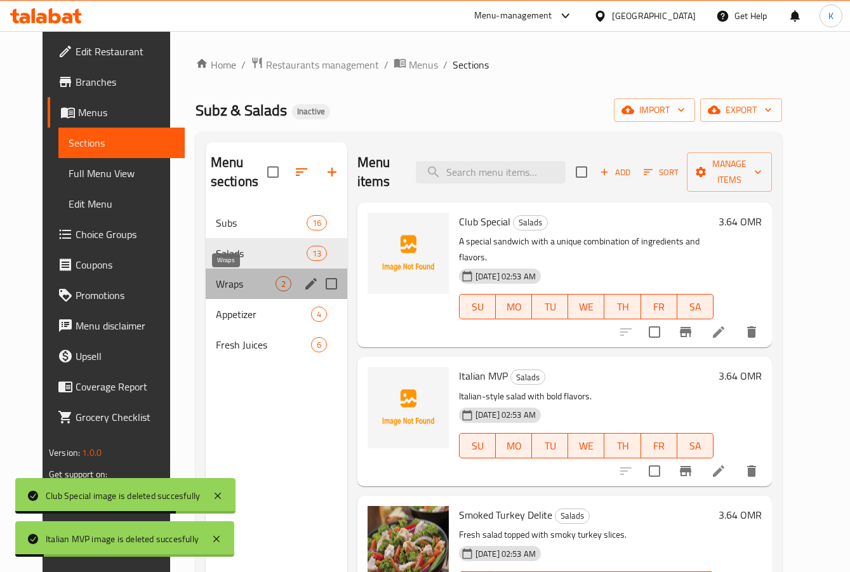
click at [239, 289] on span "Wraps" at bounding box center [246, 283] width 60 height 15
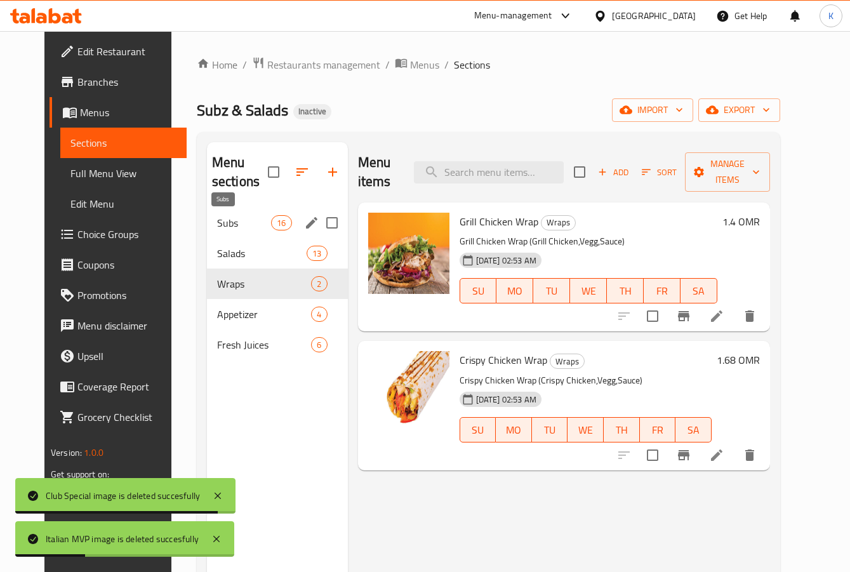
click at [228, 228] on span "Subs" at bounding box center [244, 222] width 54 height 15
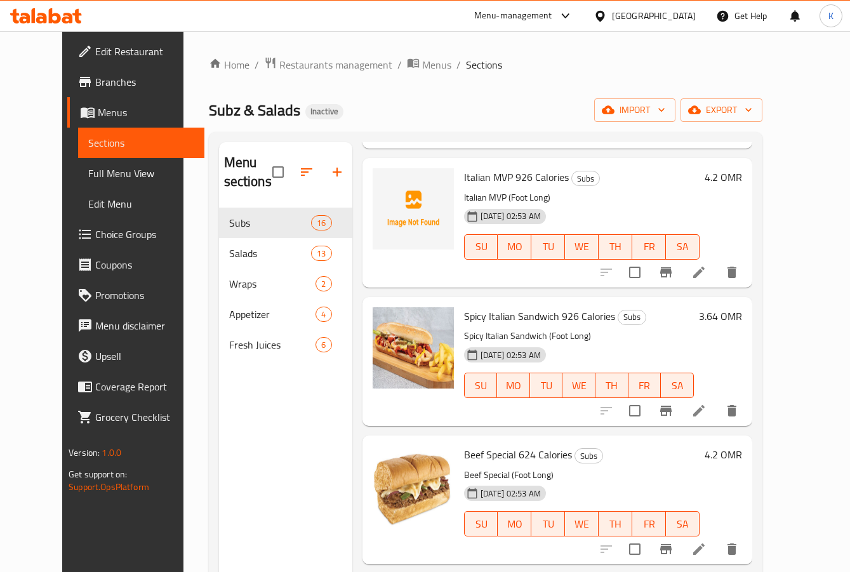
scroll to position [1269, 0]
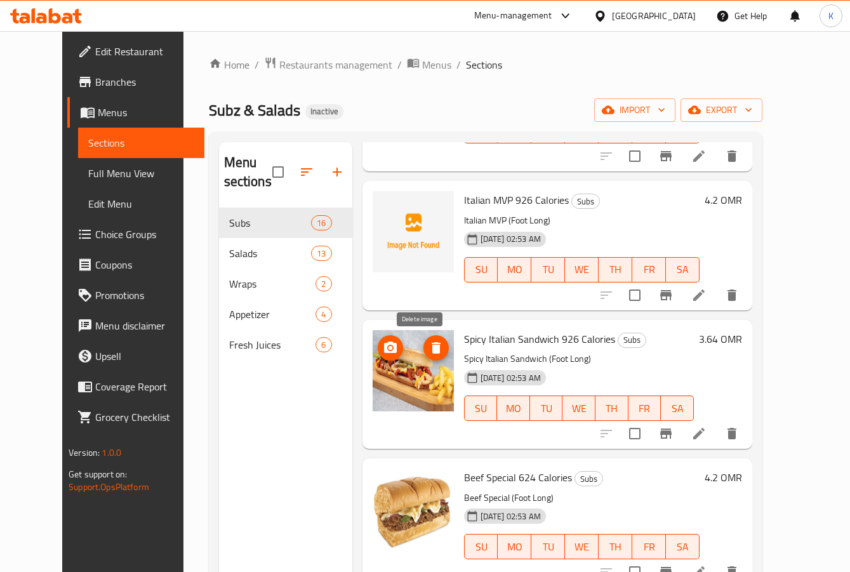
click at [423, 350] on span "delete image" at bounding box center [435, 347] width 25 height 15
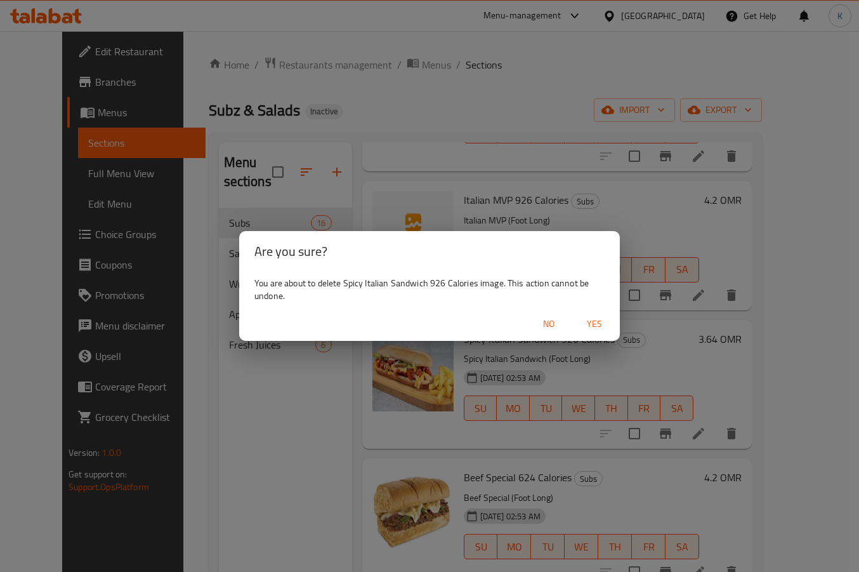
click at [590, 326] on span "Yes" at bounding box center [594, 324] width 30 height 16
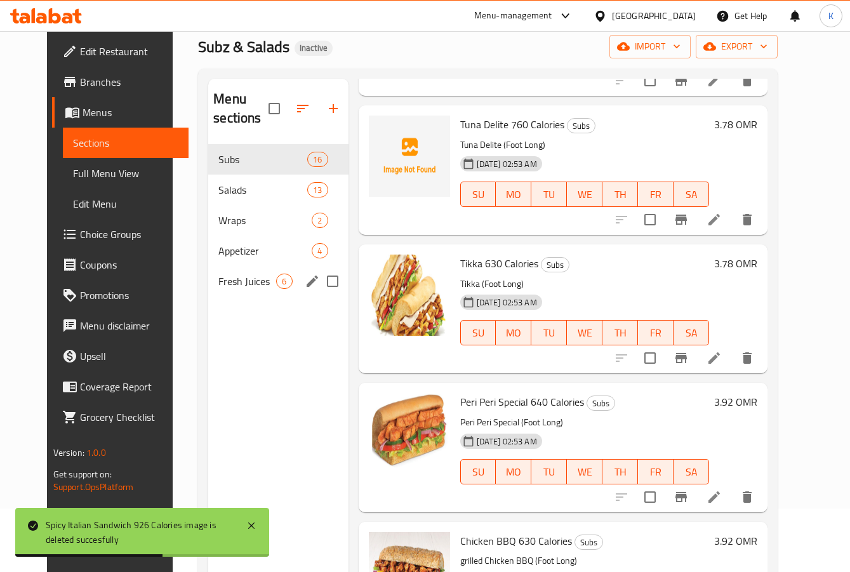
scroll to position [0, 0]
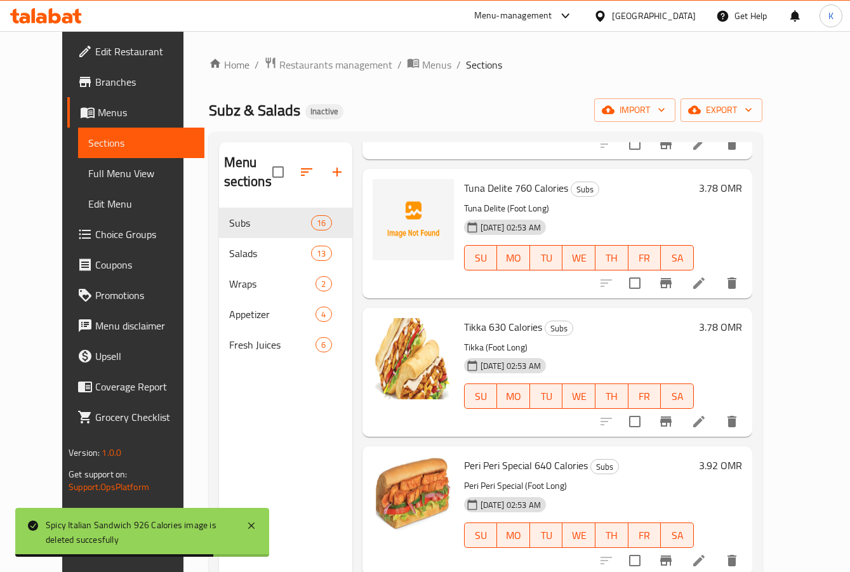
click at [88, 176] on span "Full Menu View" at bounding box center [141, 173] width 106 height 15
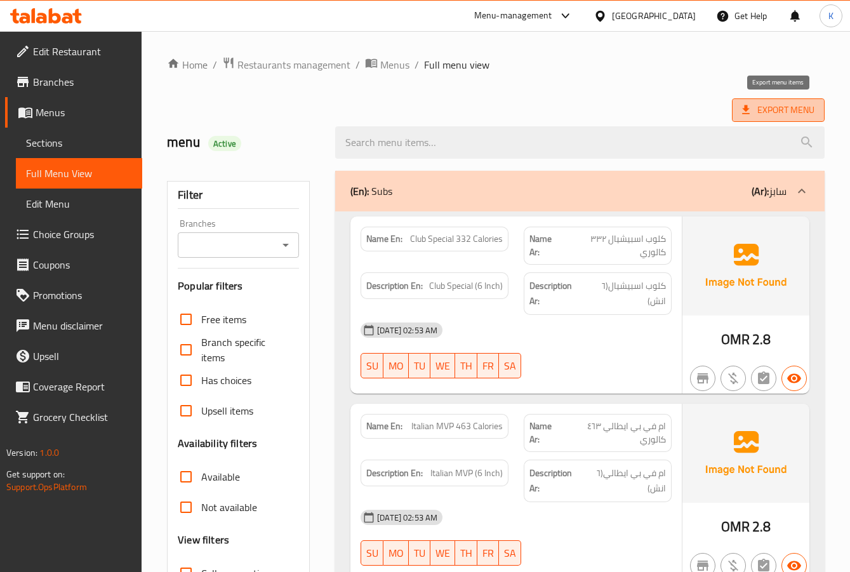
click at [767, 103] on span "Export Menu" at bounding box center [778, 110] width 72 height 16
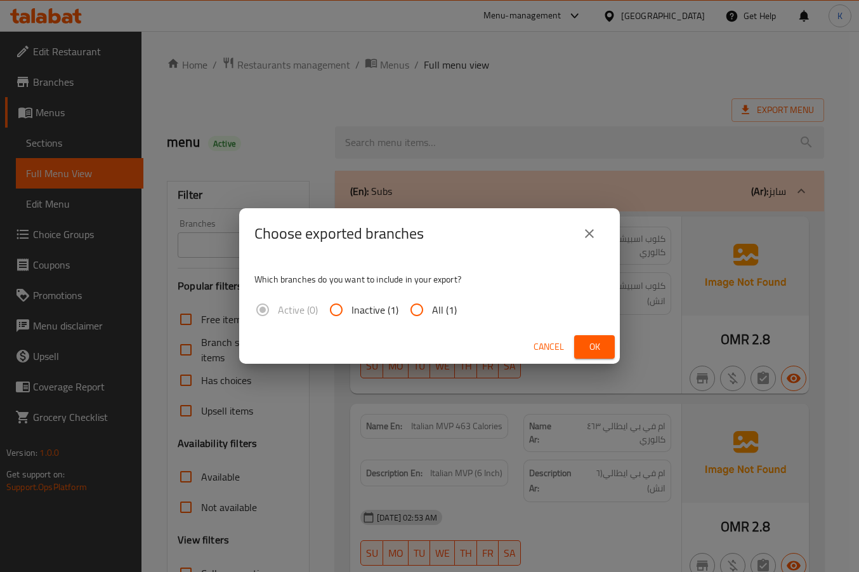
click at [421, 306] on input "All (1)" at bounding box center [417, 309] width 30 height 30
radio input "true"
click at [585, 348] on span "Ok" at bounding box center [594, 347] width 20 height 16
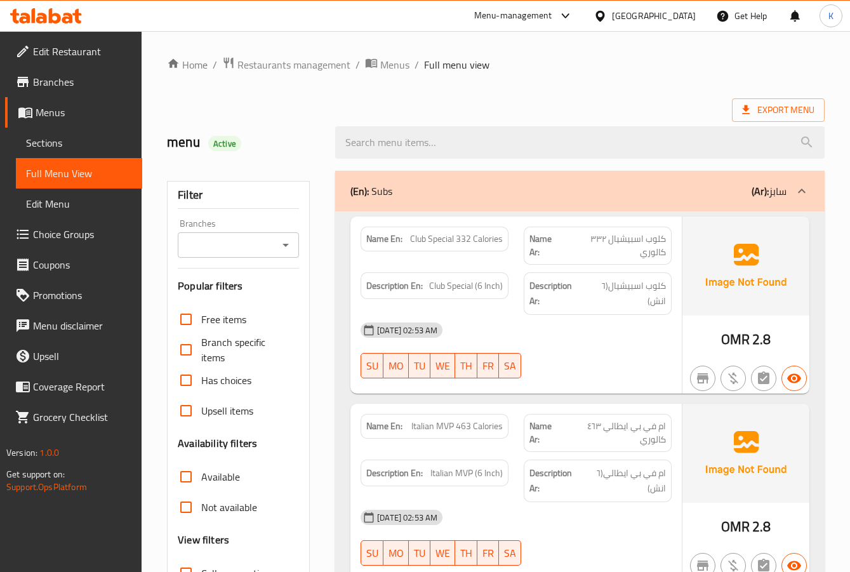
click at [681, 21] on div "Oman" at bounding box center [654, 16] width 84 height 14
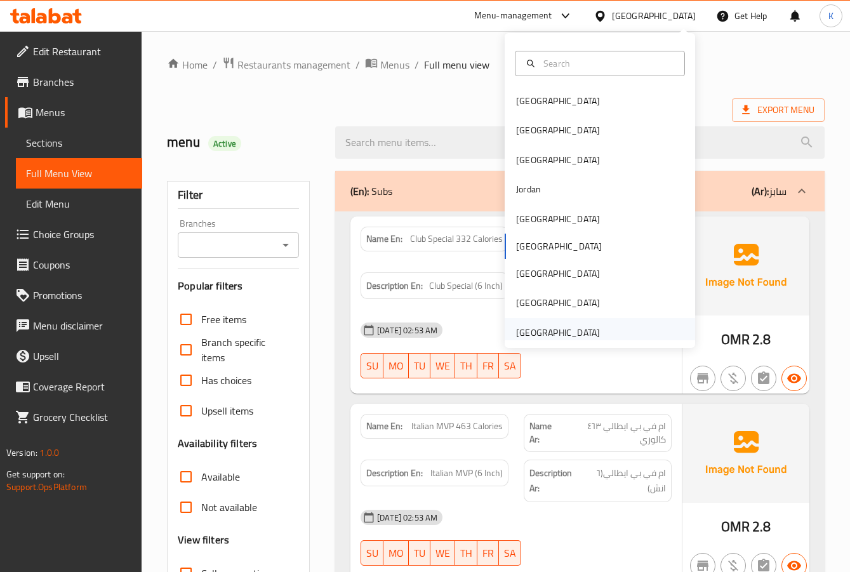
click at [516, 329] on div "United Arab Emirates" at bounding box center [558, 332] width 84 height 14
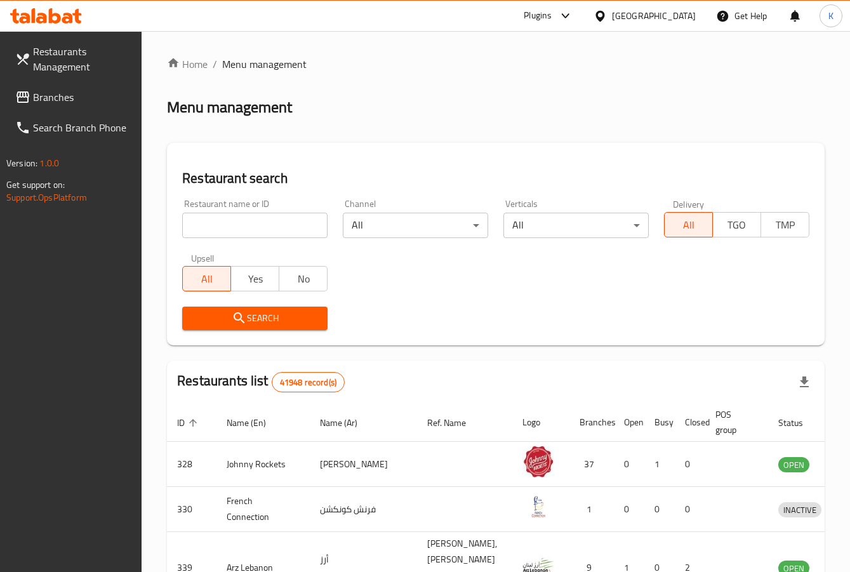
click at [40, 91] on span "Branches" at bounding box center [82, 96] width 99 height 15
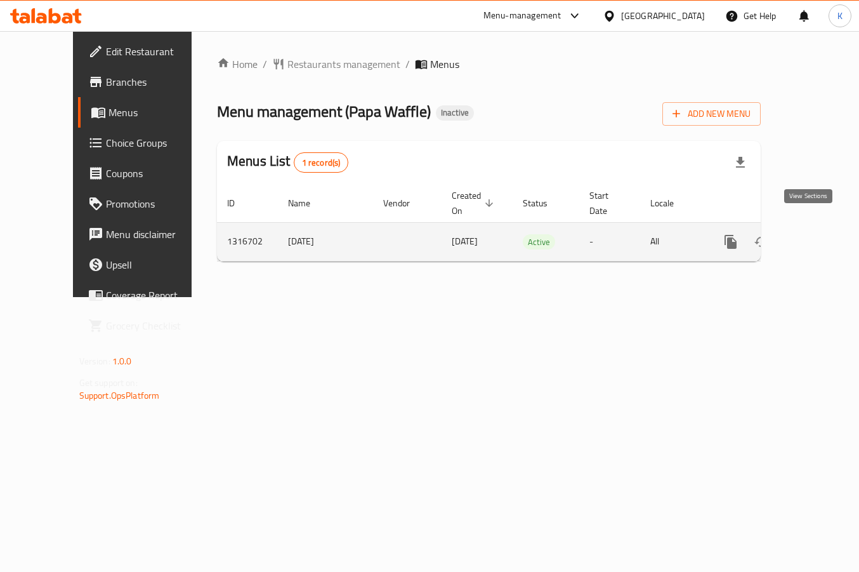
click at [815, 234] on icon "enhanced table" at bounding box center [822, 241] width 15 height 15
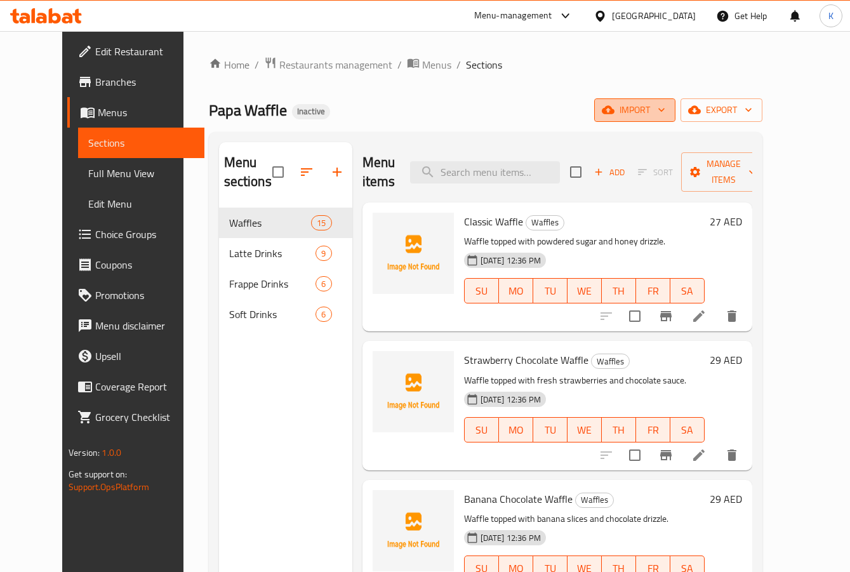
click at [663, 117] on button "import" at bounding box center [634, 109] width 81 height 23
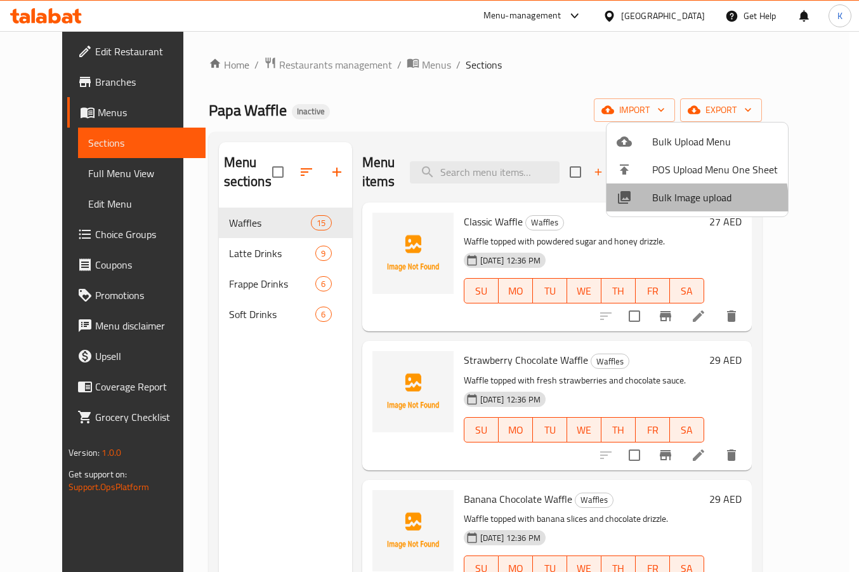
click at [674, 202] on span "Bulk Image upload" at bounding box center [715, 197] width 126 height 15
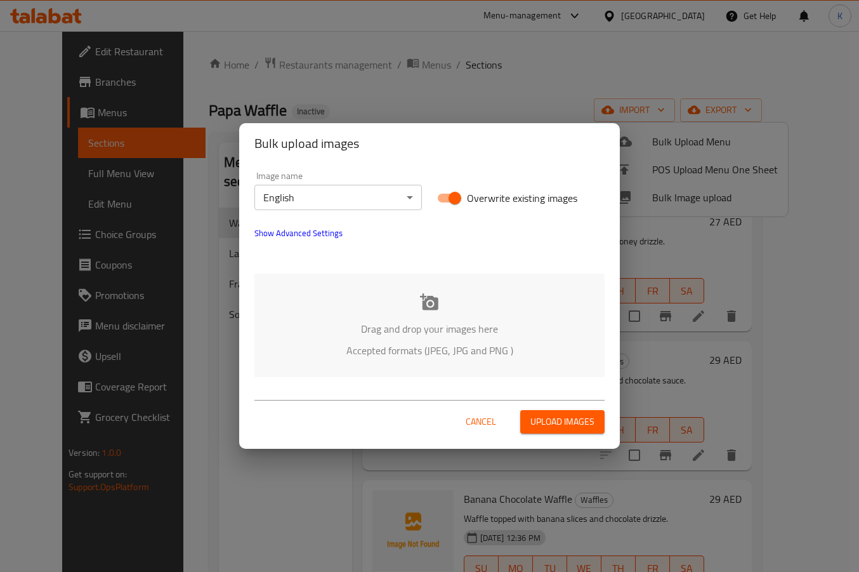
click at [397, 313] on div "Drag and drop your images here Accepted formats (JPEG, JPG and PNG )" at bounding box center [429, 324] width 350 height 103
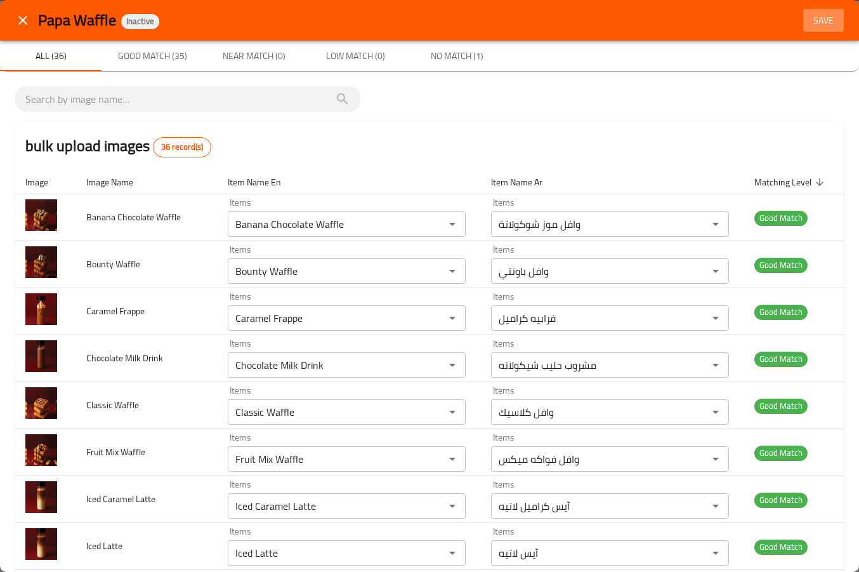
click at [813, 27] on span "Save" at bounding box center [823, 21] width 30 height 16
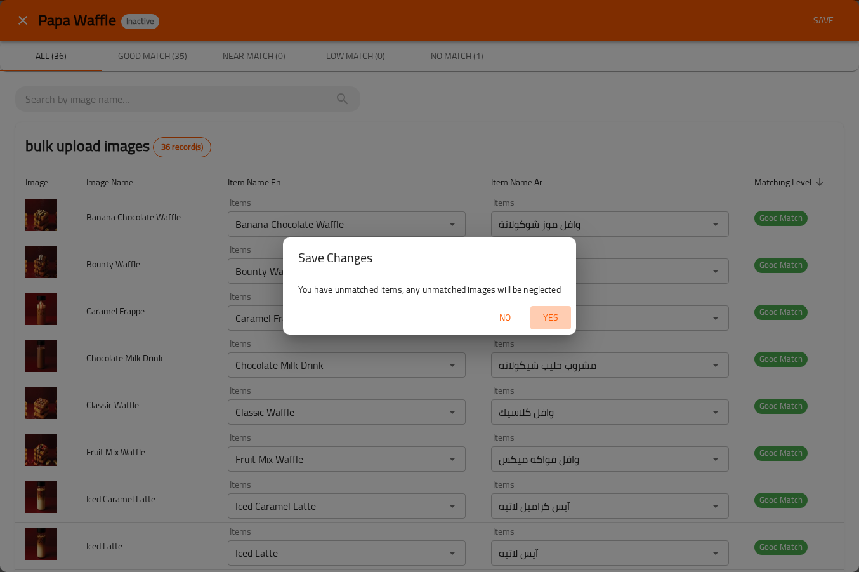
click at [551, 324] on span "Yes" at bounding box center [550, 318] width 30 height 16
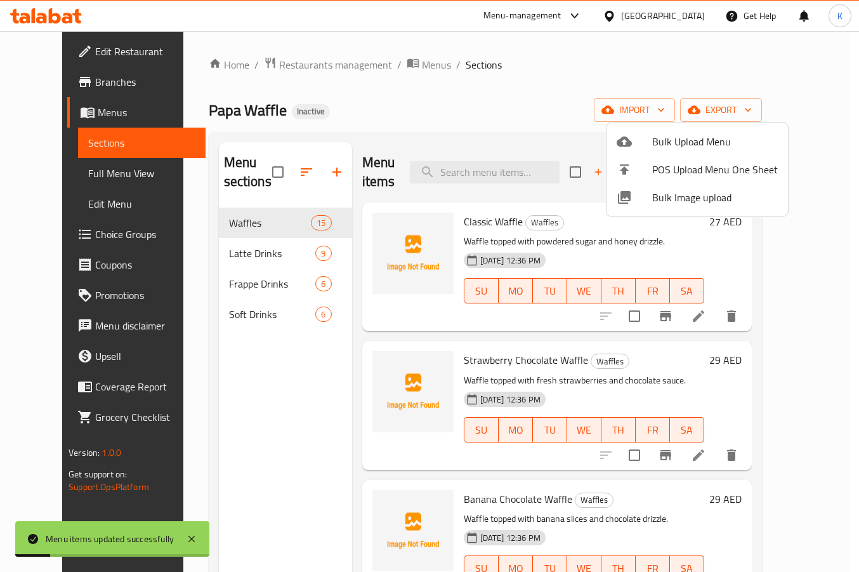
click at [78, 179] on div at bounding box center [429, 286] width 859 height 572
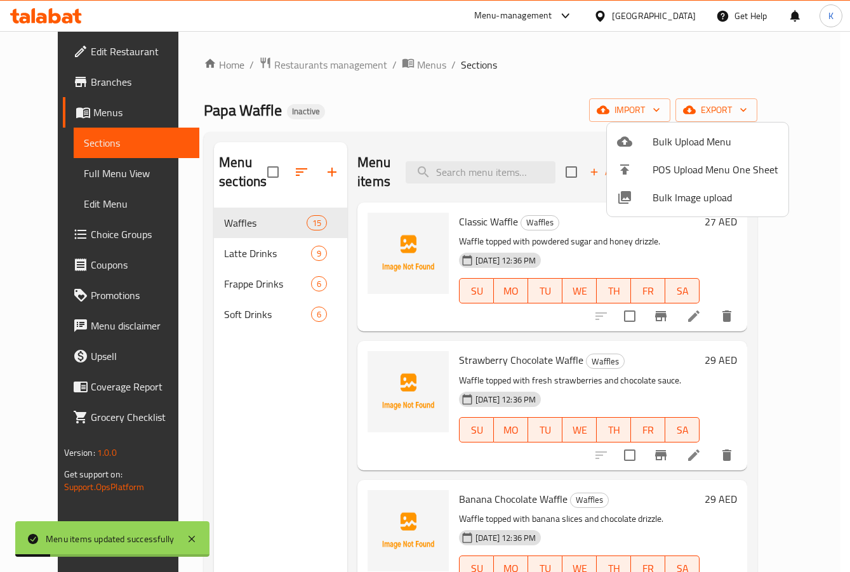
click at [84, 179] on span "Full Menu View" at bounding box center [137, 173] width 106 height 15
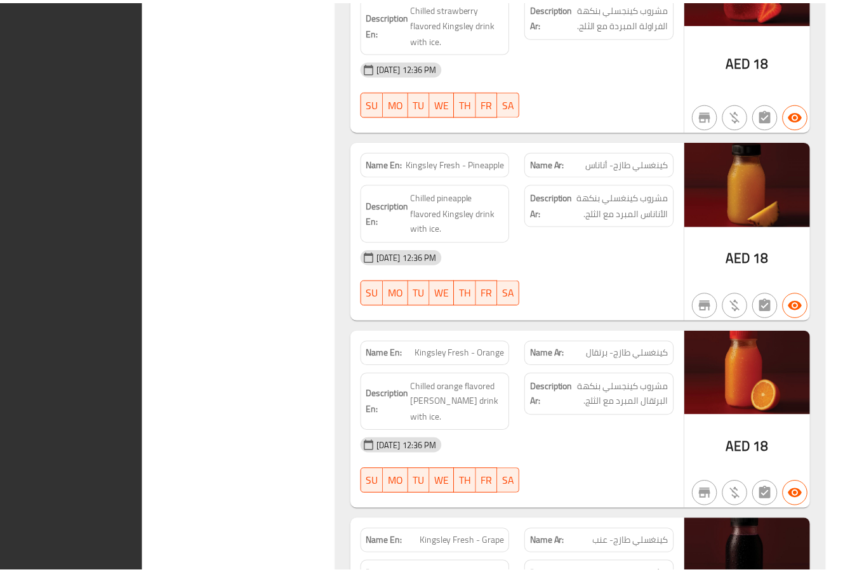
scroll to position [6523, 0]
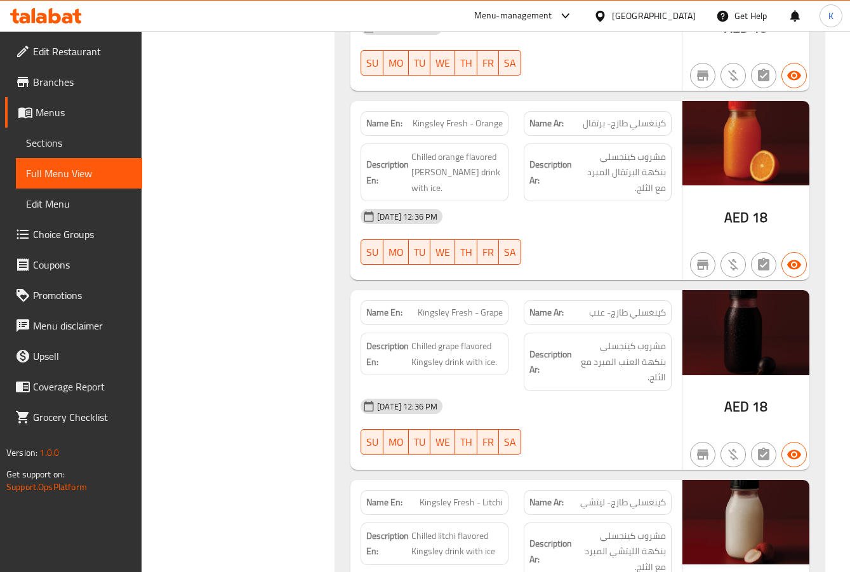
click at [660, 22] on div "United Arab Emirates" at bounding box center [654, 16] width 84 height 14
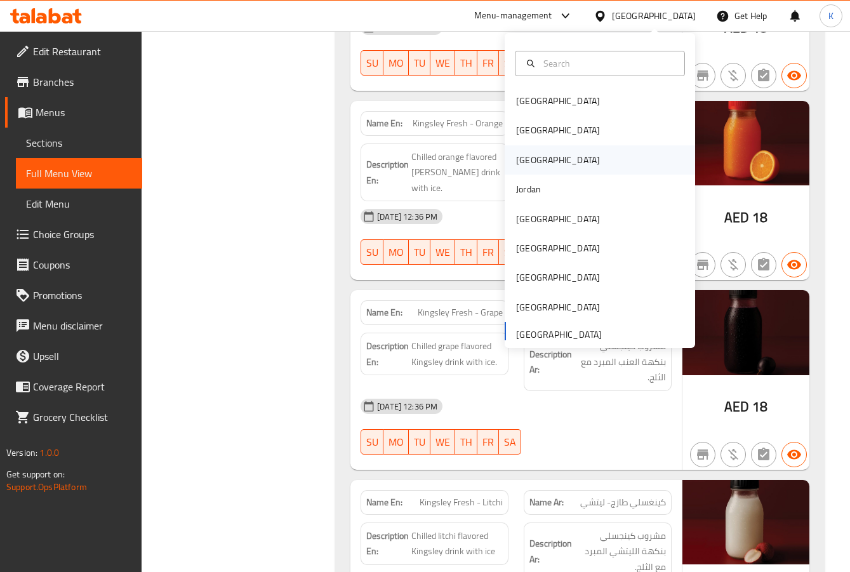
click at [522, 149] on div "[GEOGRAPHIC_DATA]" at bounding box center [558, 159] width 104 height 29
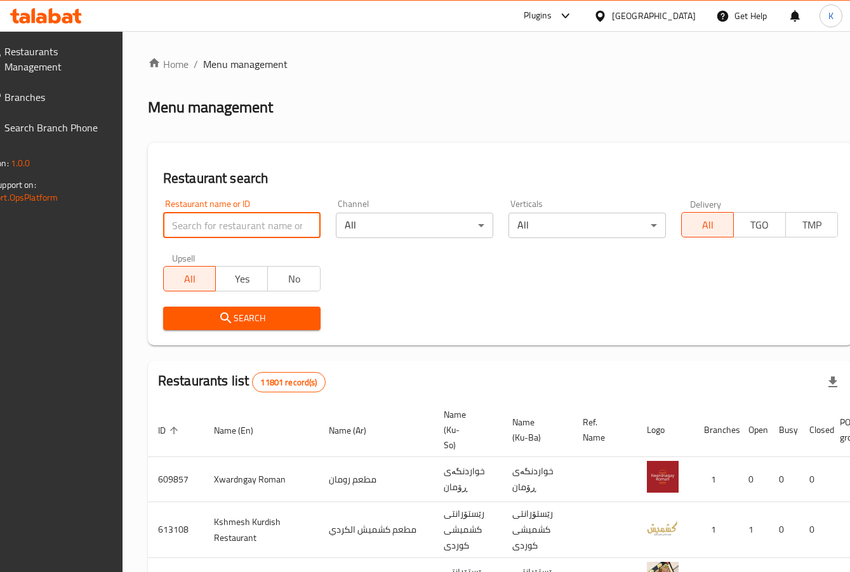
click at [210, 232] on input "search" at bounding box center [241, 225] width 157 height 25
paste input "739810"
type input "739810"
click at [195, 308] on button "Search" at bounding box center [241, 317] width 157 height 23
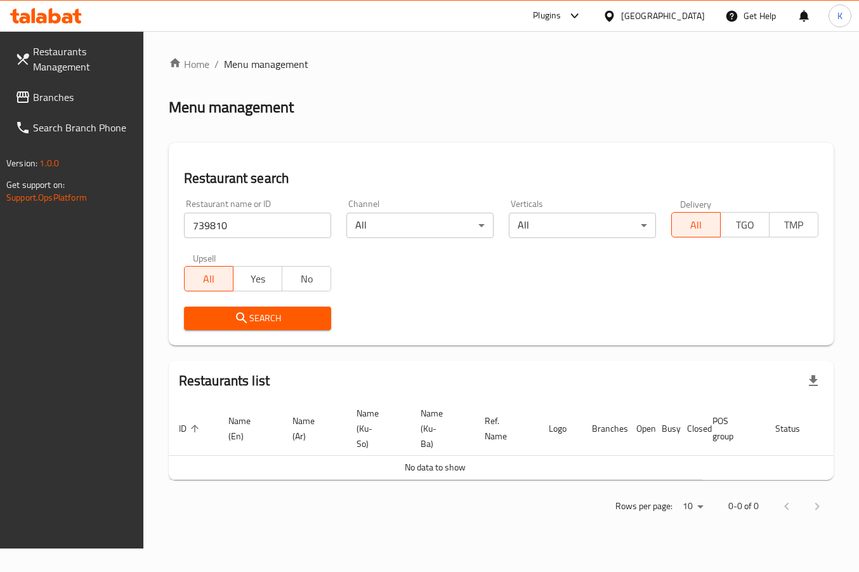
click at [65, 99] on span "Branches" at bounding box center [83, 96] width 100 height 15
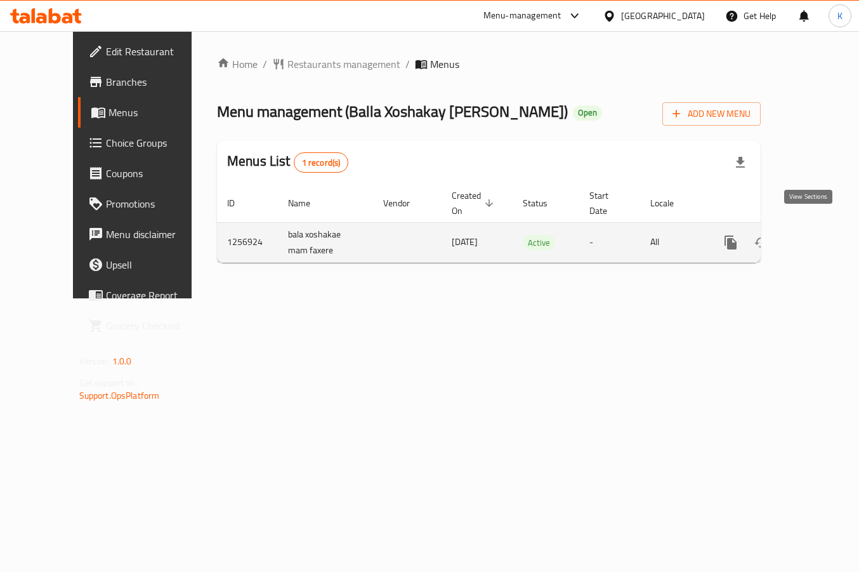
click at [809, 237] on link "enhanced table" at bounding box center [822, 242] width 30 height 30
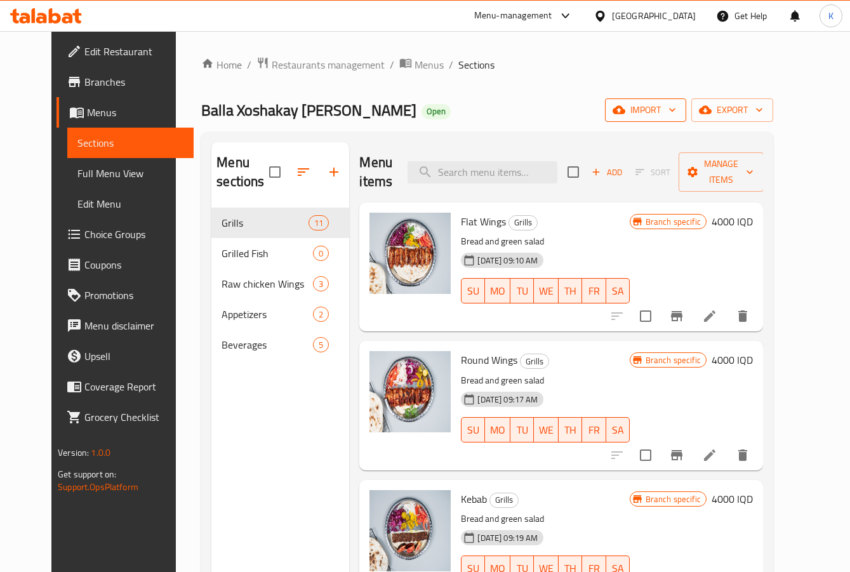
click at [676, 112] on span "import" at bounding box center [645, 110] width 61 height 16
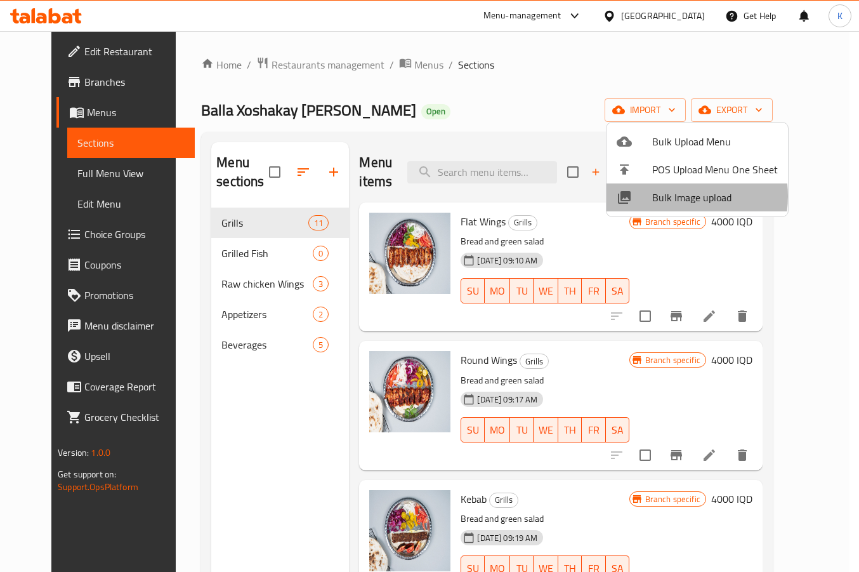
click at [671, 196] on span "Bulk Image upload" at bounding box center [715, 197] width 126 height 15
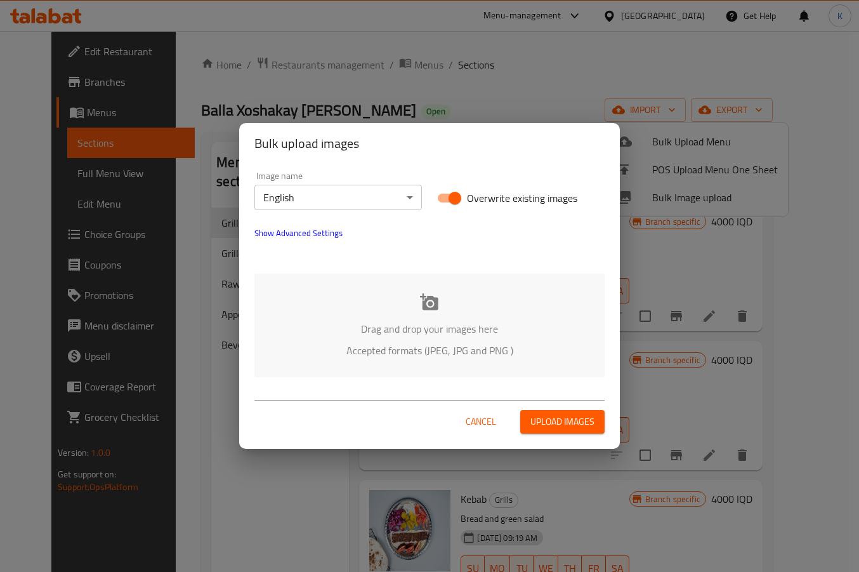
click at [427, 313] on div "Drag and drop your images here Accepted formats (JPEG, JPG and PNG )" at bounding box center [429, 324] width 350 height 103
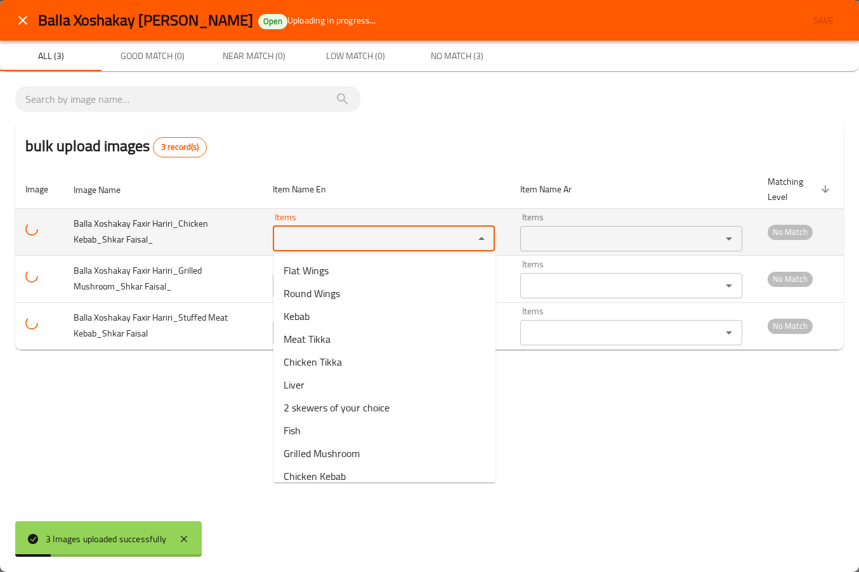
click at [334, 237] on Faisal_ "Items" at bounding box center [365, 239] width 177 height 18
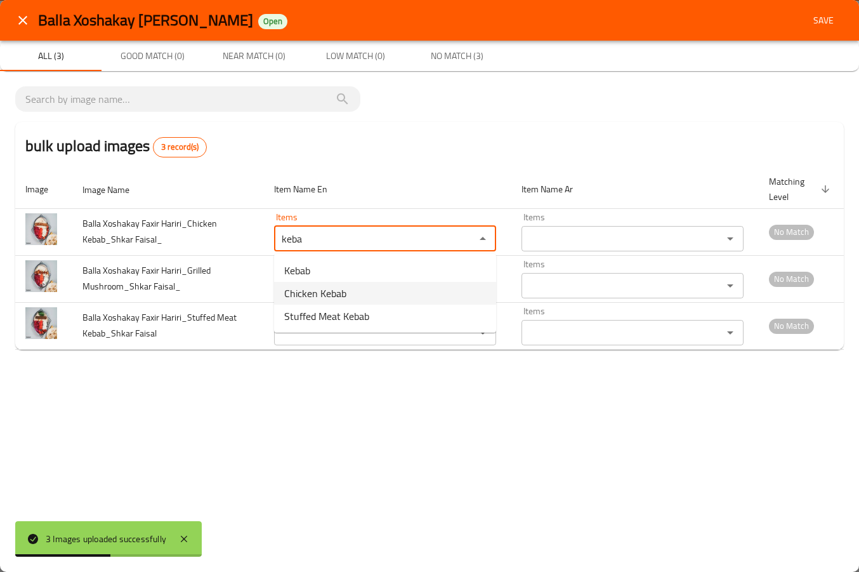
click at [314, 292] on span "Chicken Kebab" at bounding box center [315, 293] width 62 height 15
type Faisal_ "Chicken Kebab"
type Faisal_-ar "كباب دجاج"
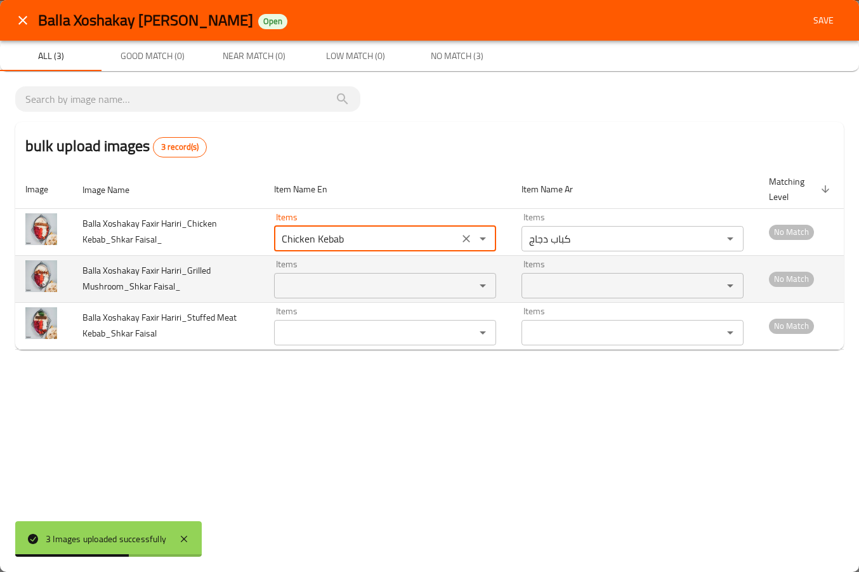
type Faisal_ "Chicken Kebab"
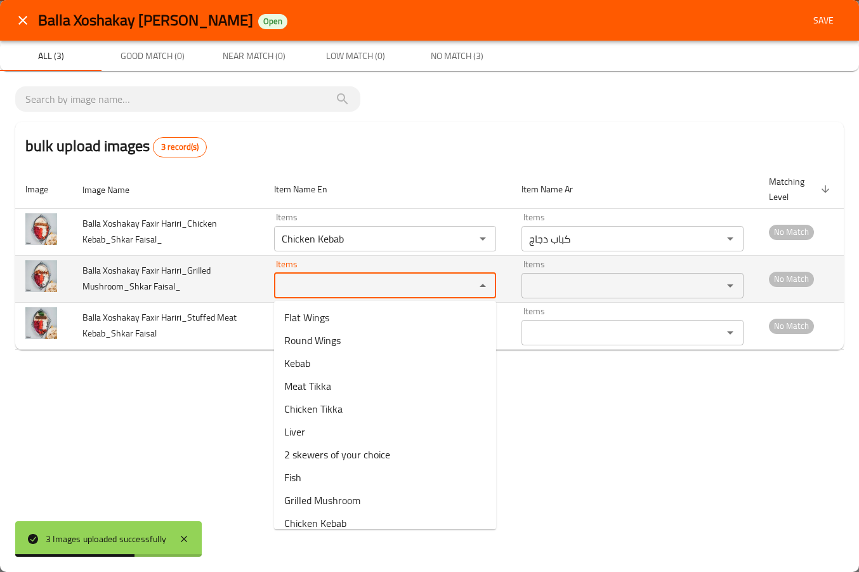
click at [319, 281] on Faisal_ "Items" at bounding box center [366, 286] width 177 height 18
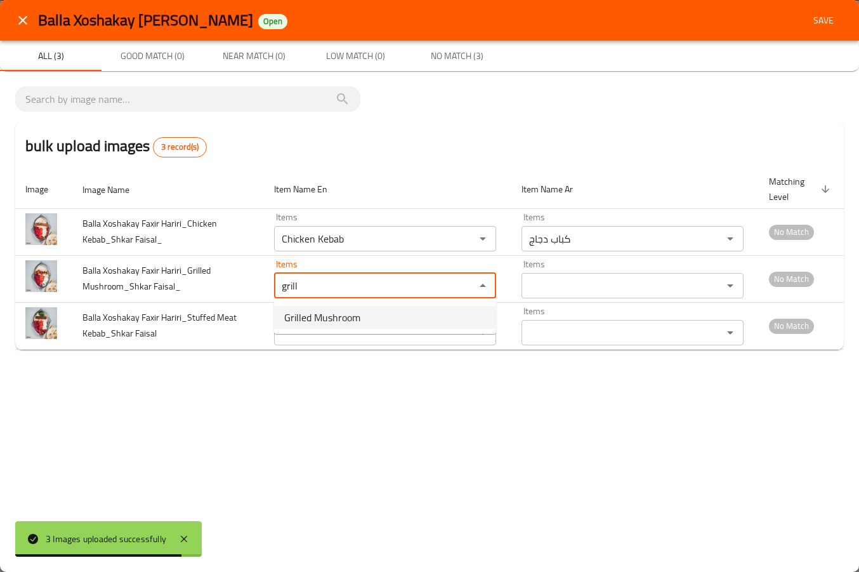
click at [321, 319] on span "Grilled Mushroom" at bounding box center [322, 317] width 76 height 15
type Faisal_ "Grilled Mushroom"
type Faisal_-ar "فطر مشوي"
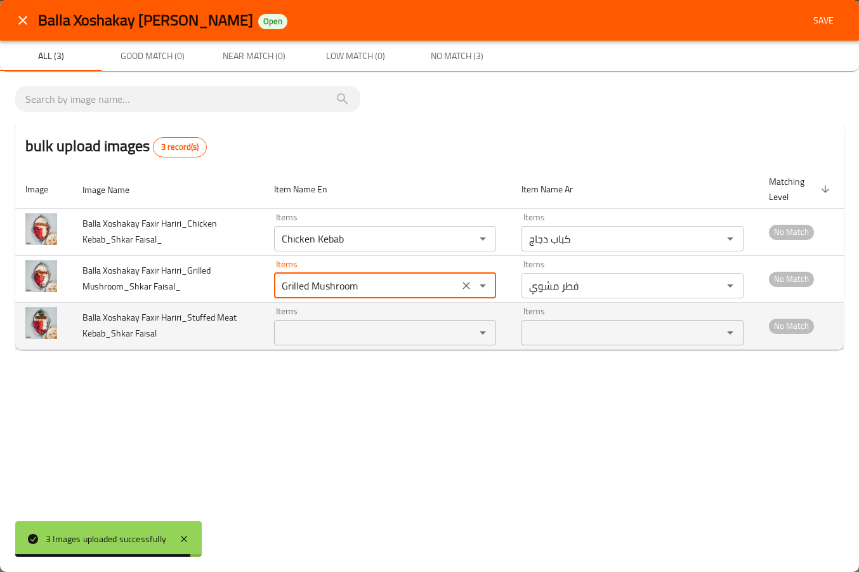
type Faisal_ "Grilled Mushroom"
click at [312, 340] on Faisal "Items" at bounding box center [366, 333] width 177 height 18
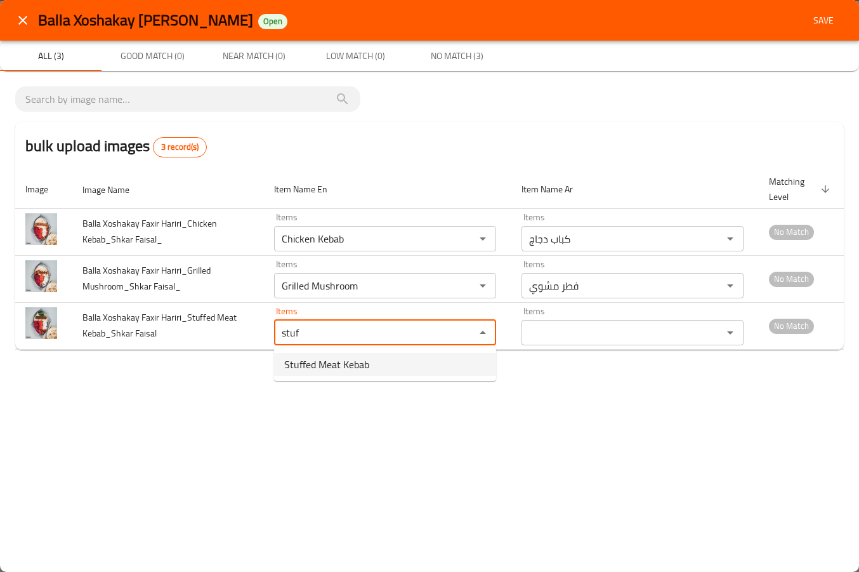
click at [310, 362] on span "Stuffed Meat Kebab" at bounding box center [326, 364] width 85 height 15
type Faisal "Stuffed Meat Kebab"
type Faisal-ar "كباب لحم محشي"
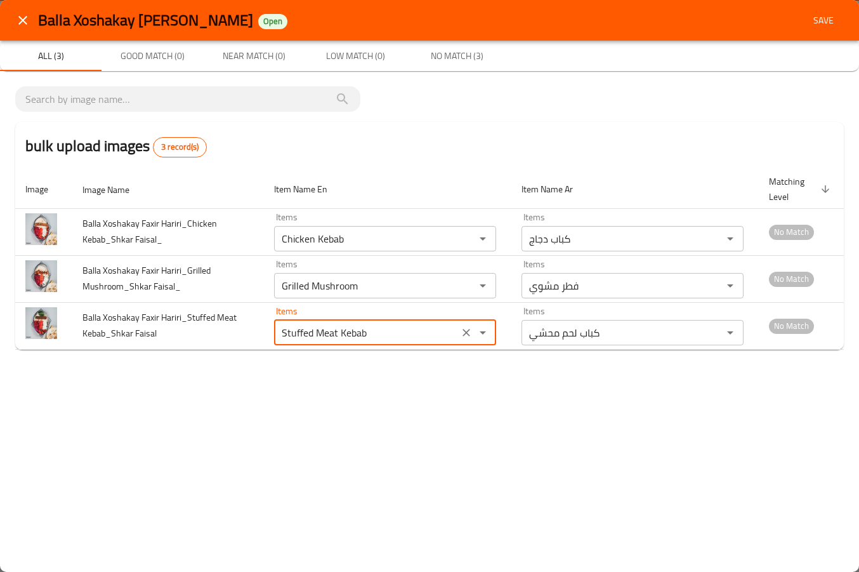
type Faisal "Stuffed Meat Kebab"
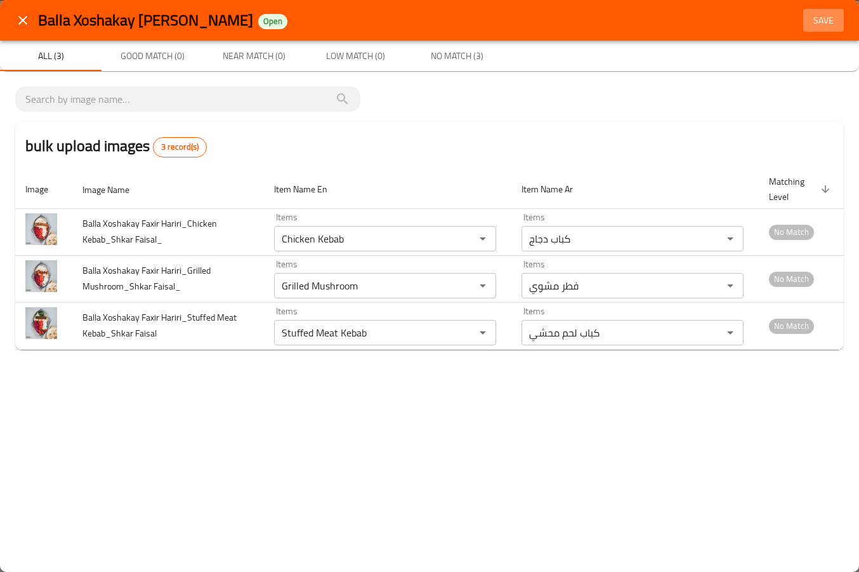
click at [828, 18] on span "Save" at bounding box center [823, 21] width 30 height 16
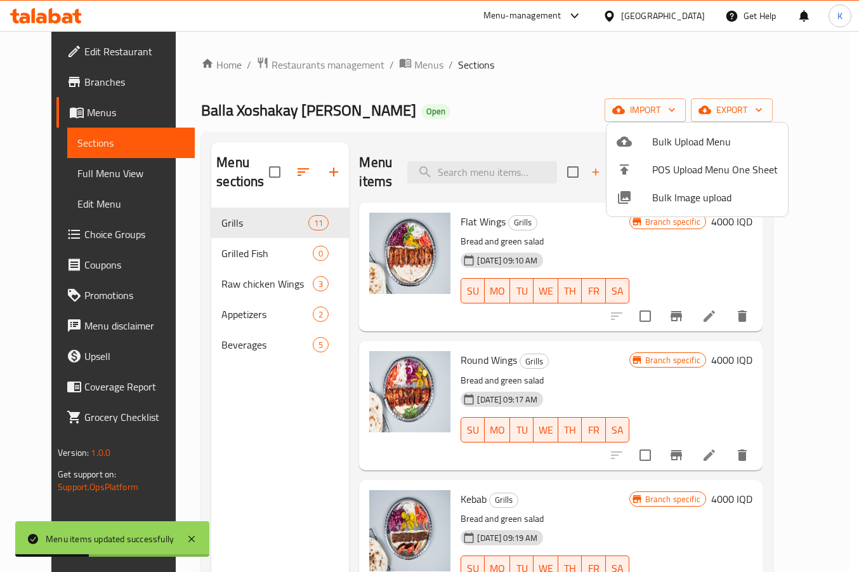
click at [522, 131] on div at bounding box center [429, 286] width 859 height 572
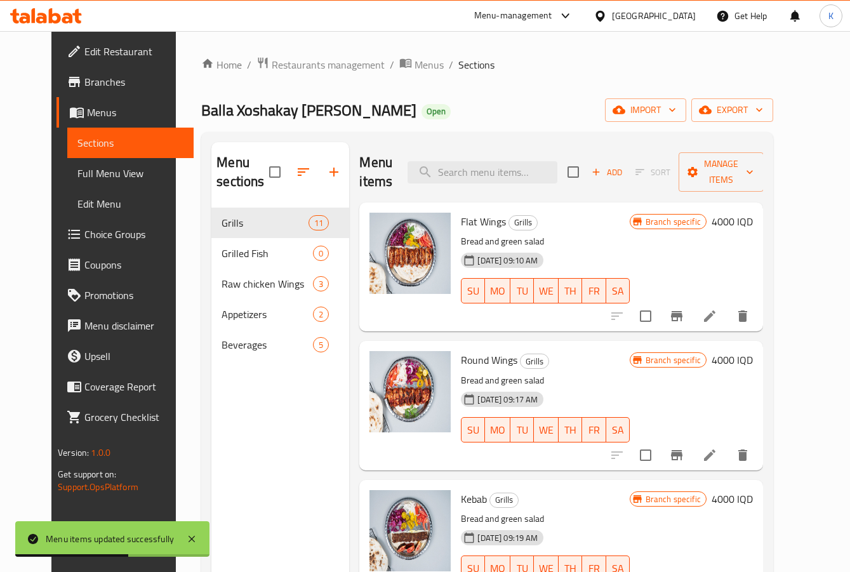
click at [773, 122] on div "Home / Restaurants management / Menus / Sections Balla Xoshakay Faxir [PERSON_N…" at bounding box center [487, 389] width 572 height 667
click at [763, 115] on span "export" at bounding box center [732, 110] width 62 height 16
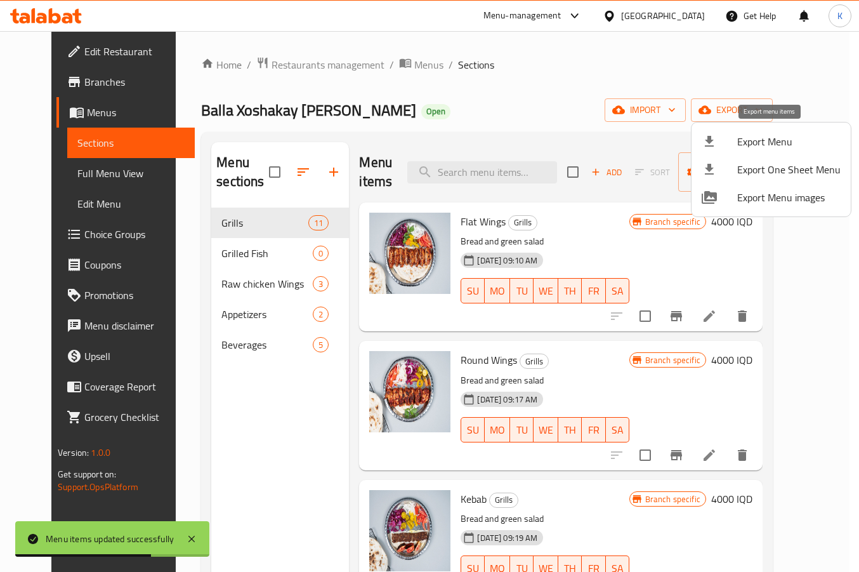
click at [738, 132] on li "Export Menu" at bounding box center [771, 142] width 159 height 28
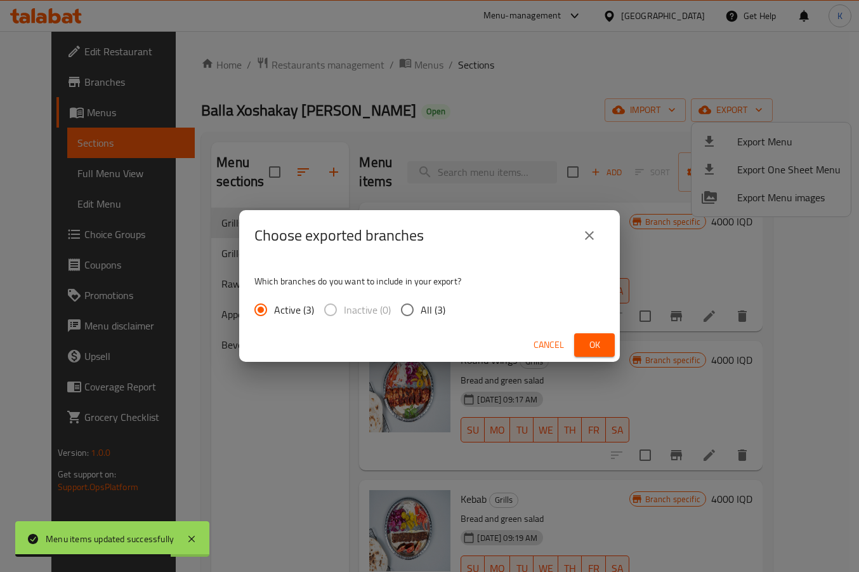
drag, startPoint x: 433, startPoint y: 309, endPoint x: 487, endPoint y: 318, distance: 55.3
click at [432, 308] on span "All (3)" at bounding box center [433, 309] width 25 height 15
click at [421, 308] on input "All (3)" at bounding box center [407, 309] width 27 height 27
radio input "true"
click at [591, 347] on span "Ok" at bounding box center [594, 345] width 20 height 16
